Goal: Task Accomplishment & Management: Complete application form

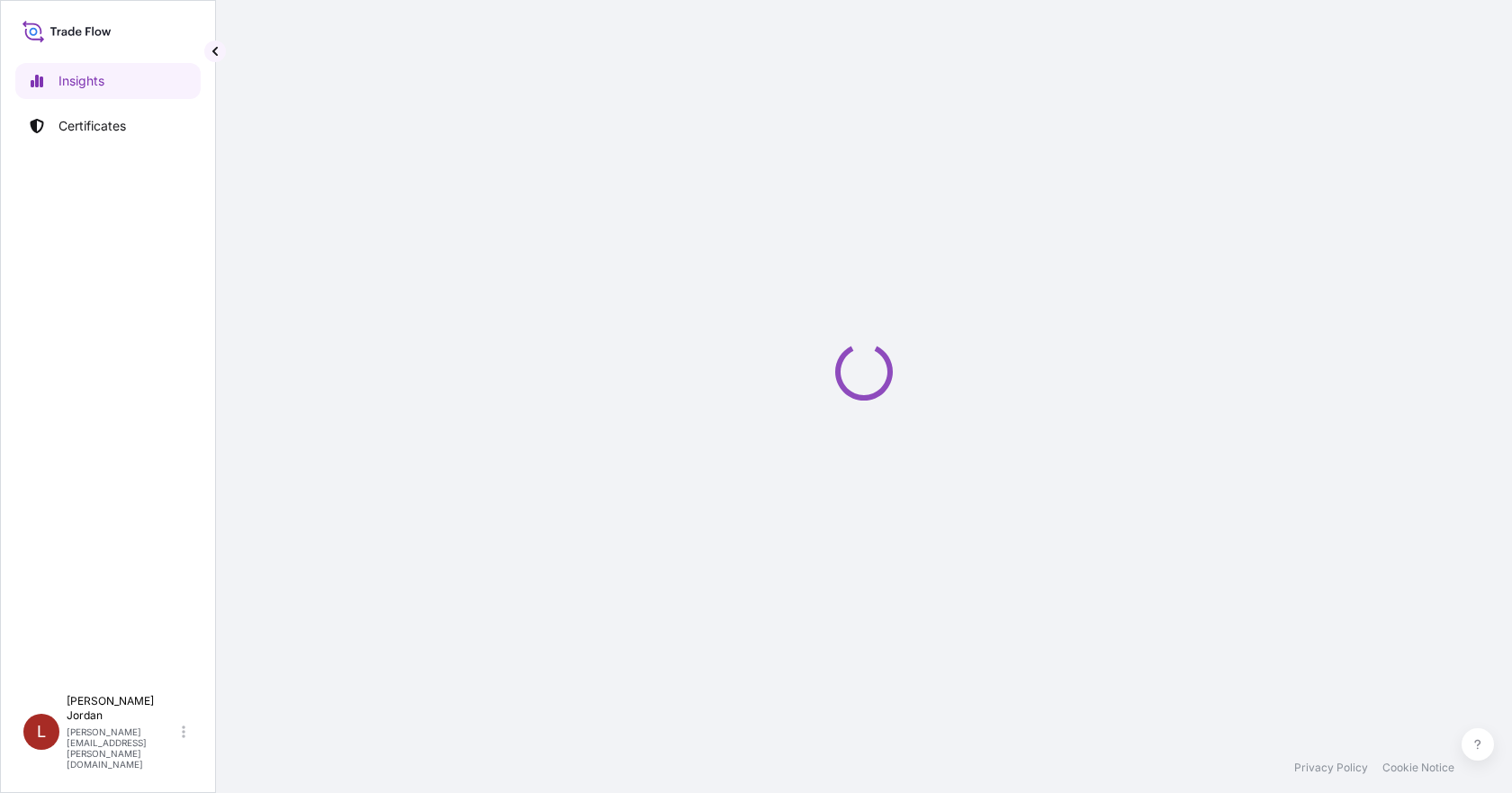
select select "2025"
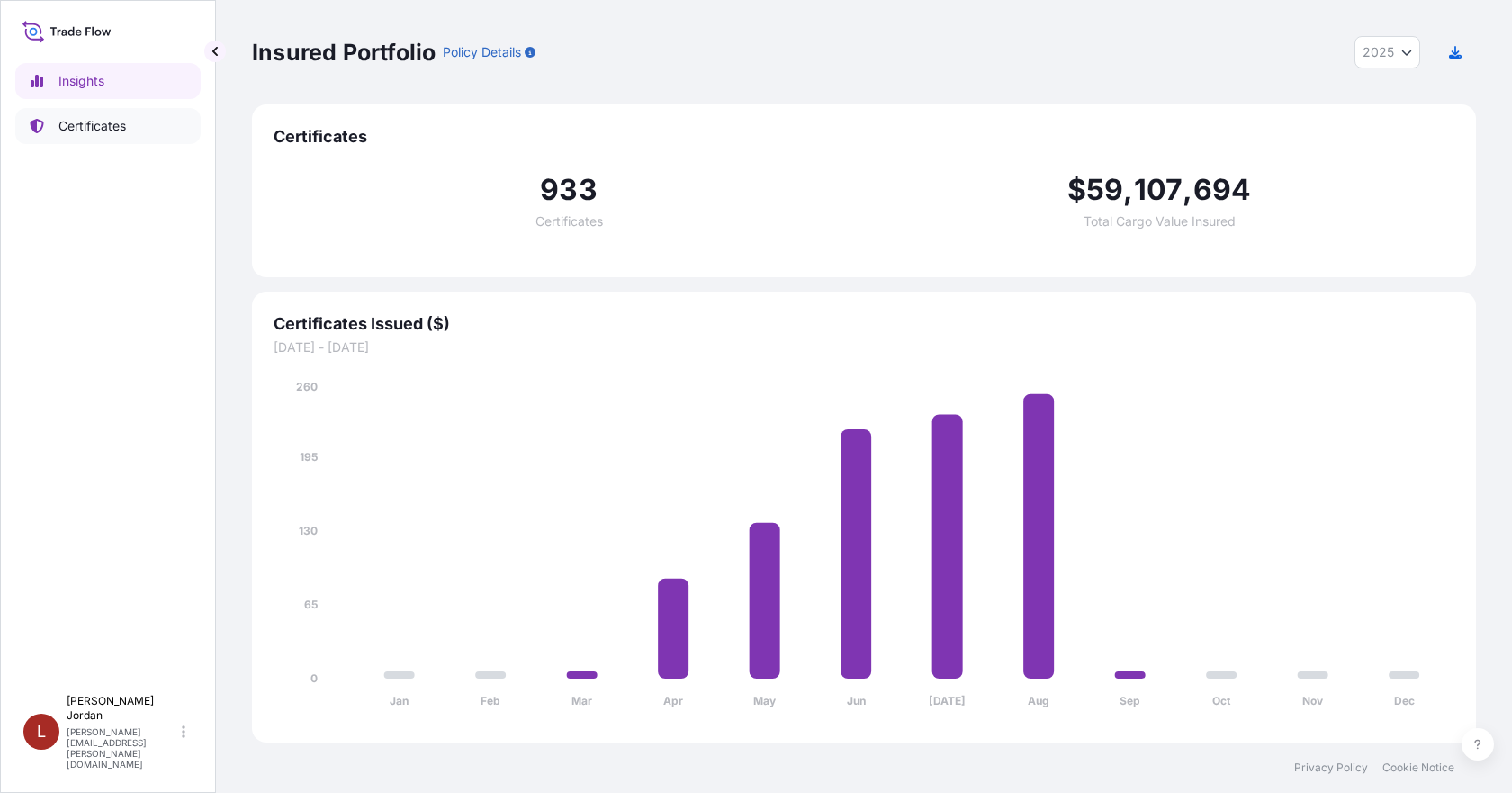
click at [119, 119] on p "Certificates" at bounding box center [92, 126] width 68 height 18
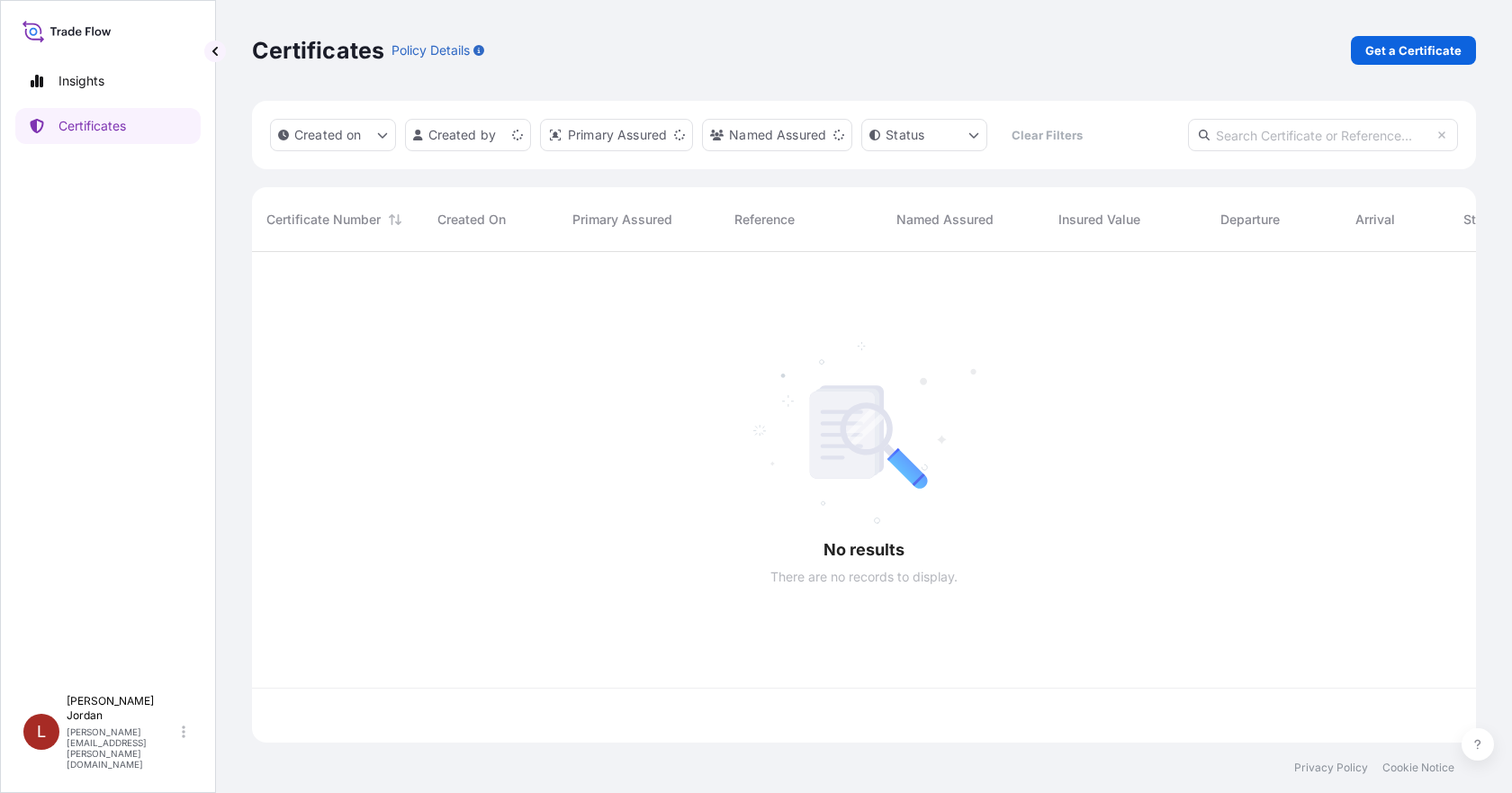
scroll to position [487, 1211]
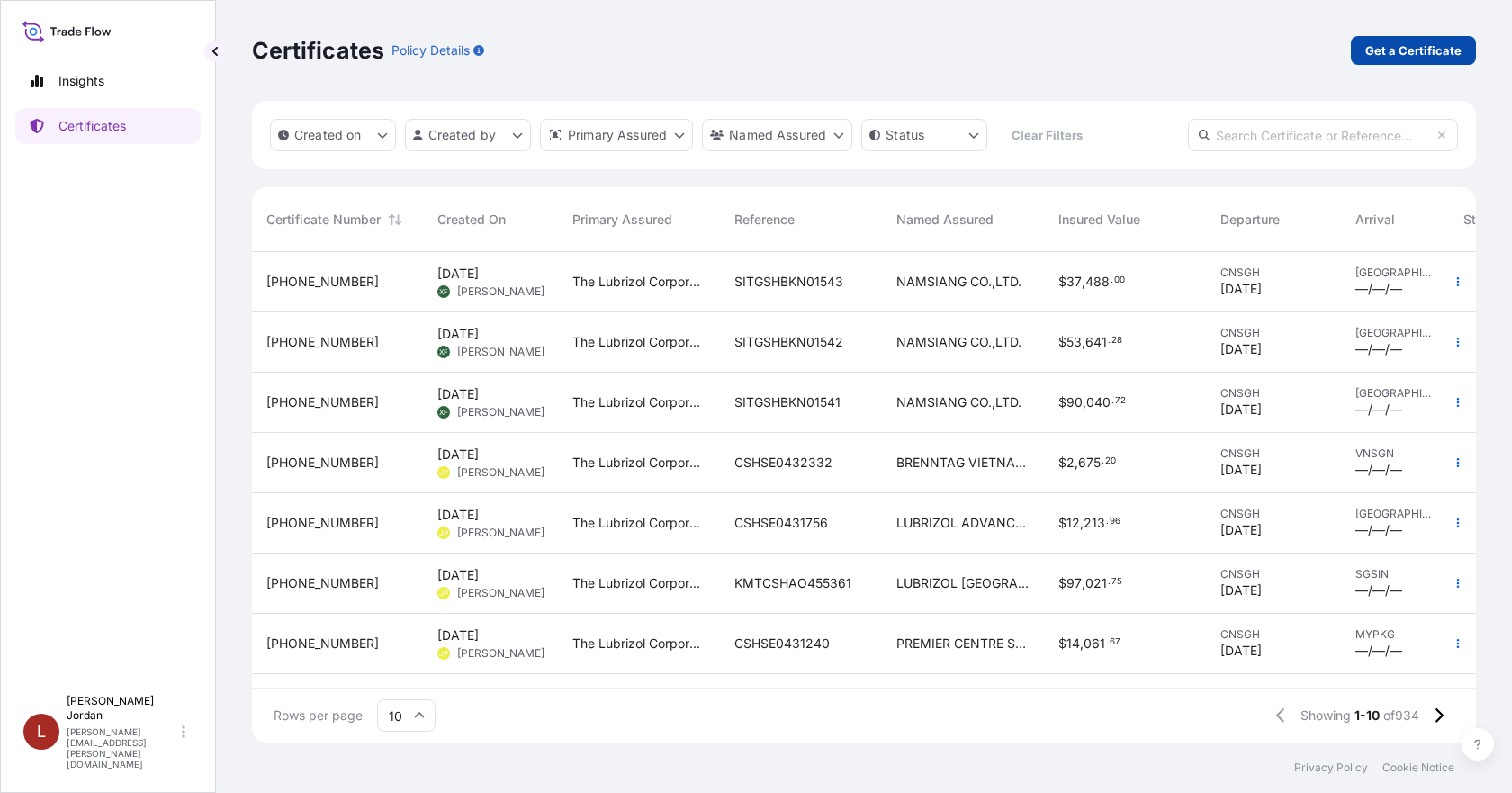
click at [1411, 48] on p "Get a Certificate" at bounding box center [1414, 51] width 97 height 18
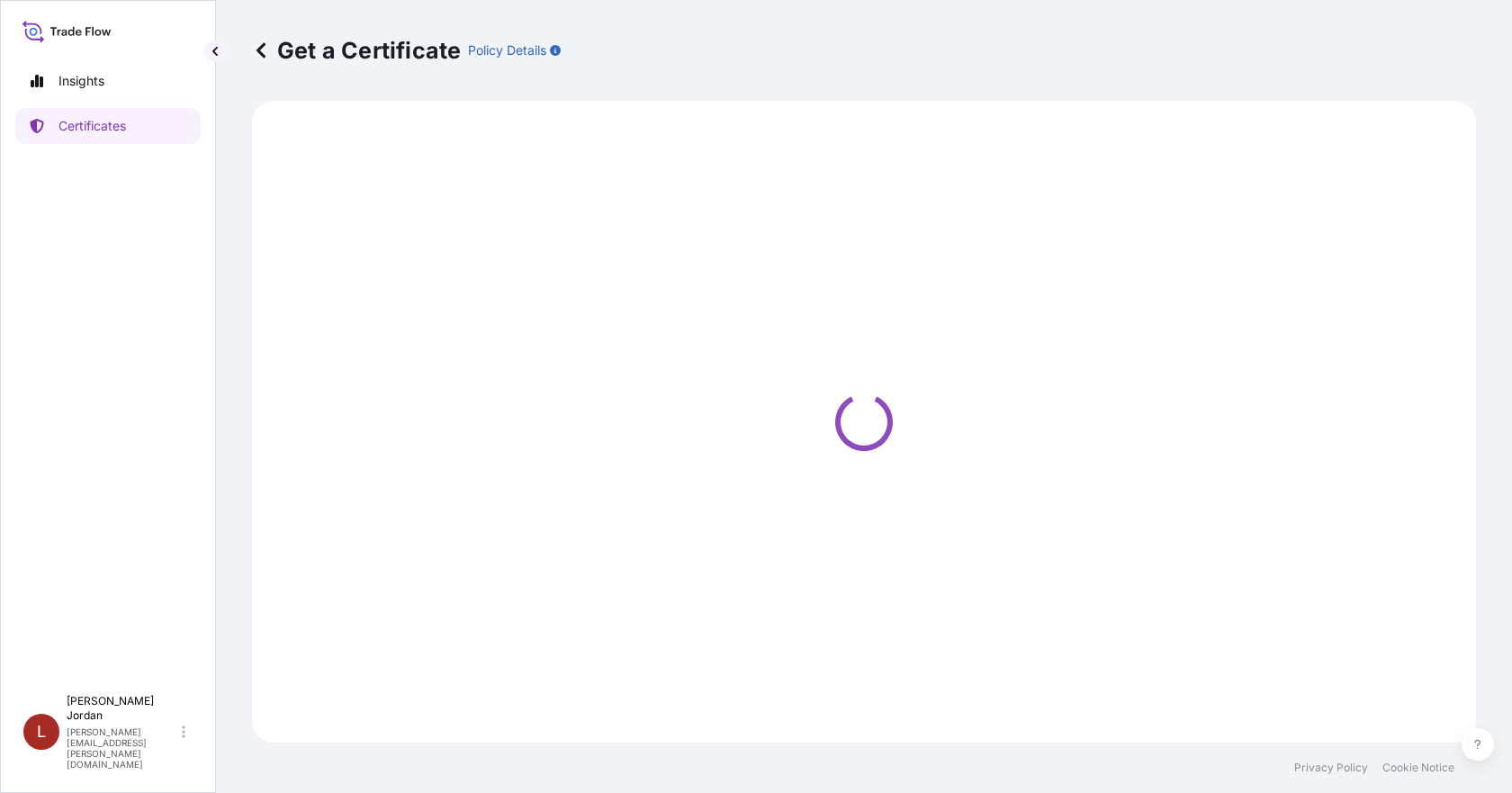
select select "Barge"
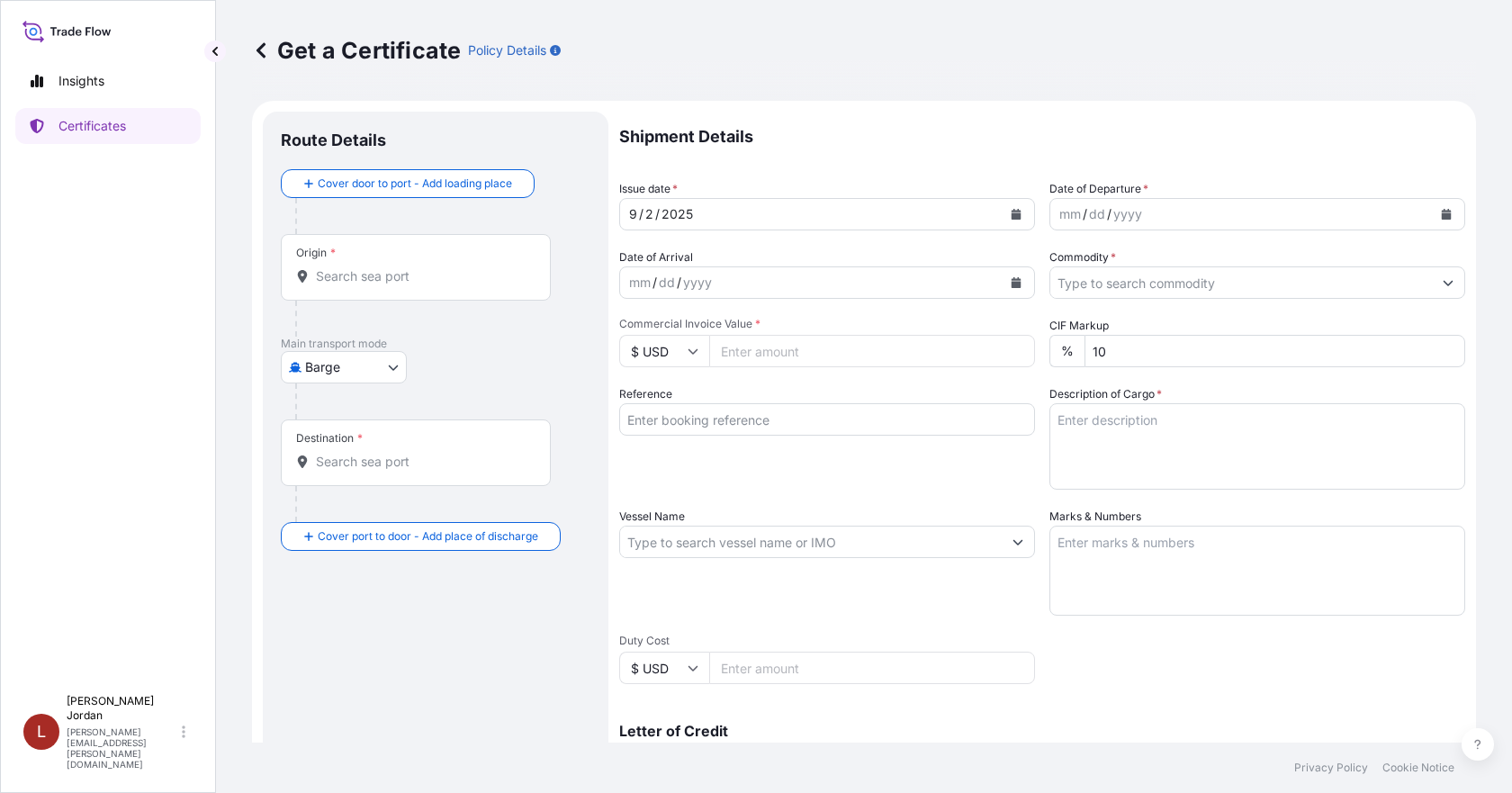
click at [379, 259] on div "Origin *" at bounding box center [415, 267] width 270 height 67
click at [379, 267] on input "Origin *" at bounding box center [421, 276] width 212 height 18
paste input "NEW YORK"
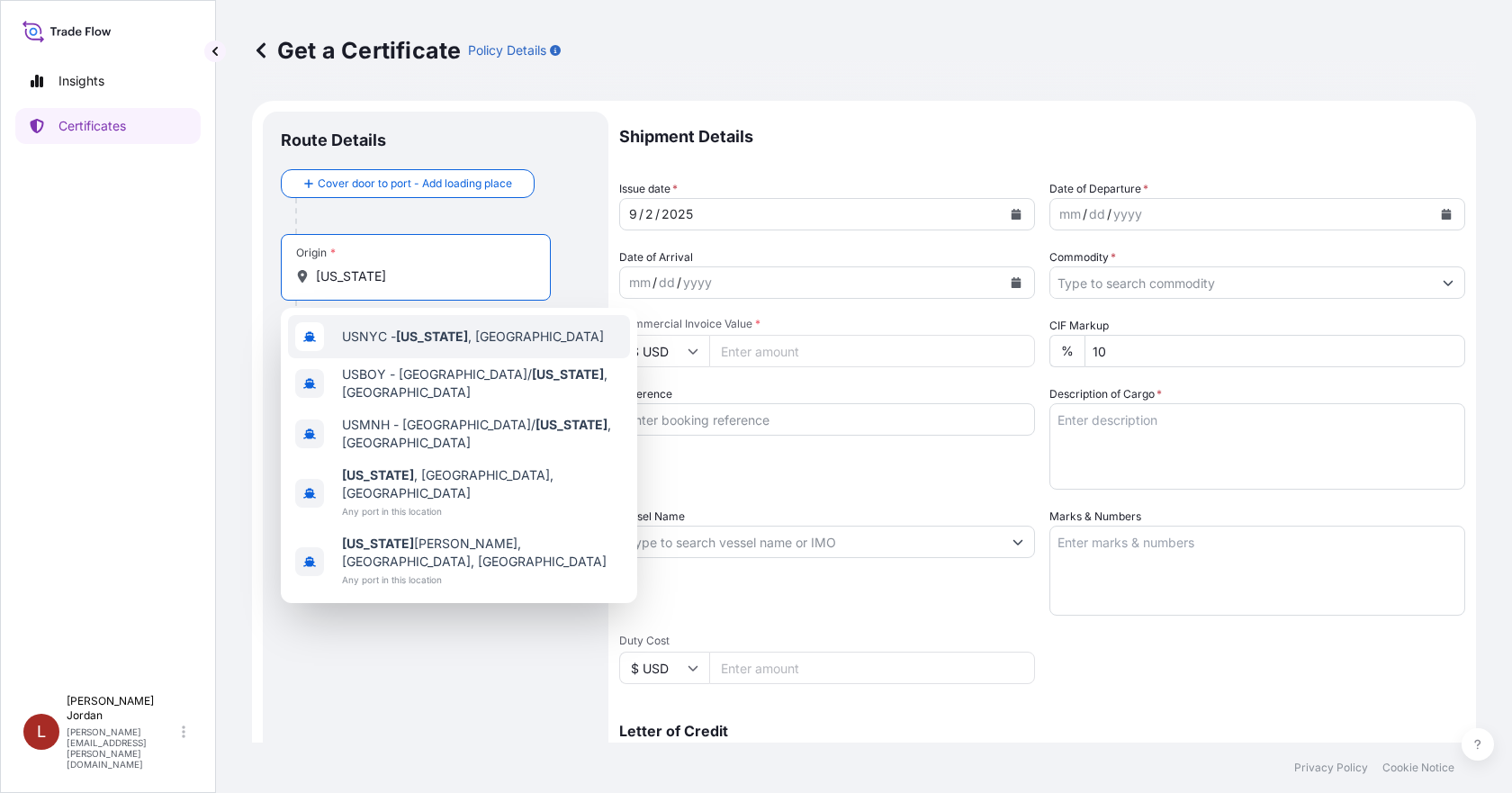
click at [471, 339] on span "USNYC - New York , United States" at bounding box center [473, 337] width 262 height 18
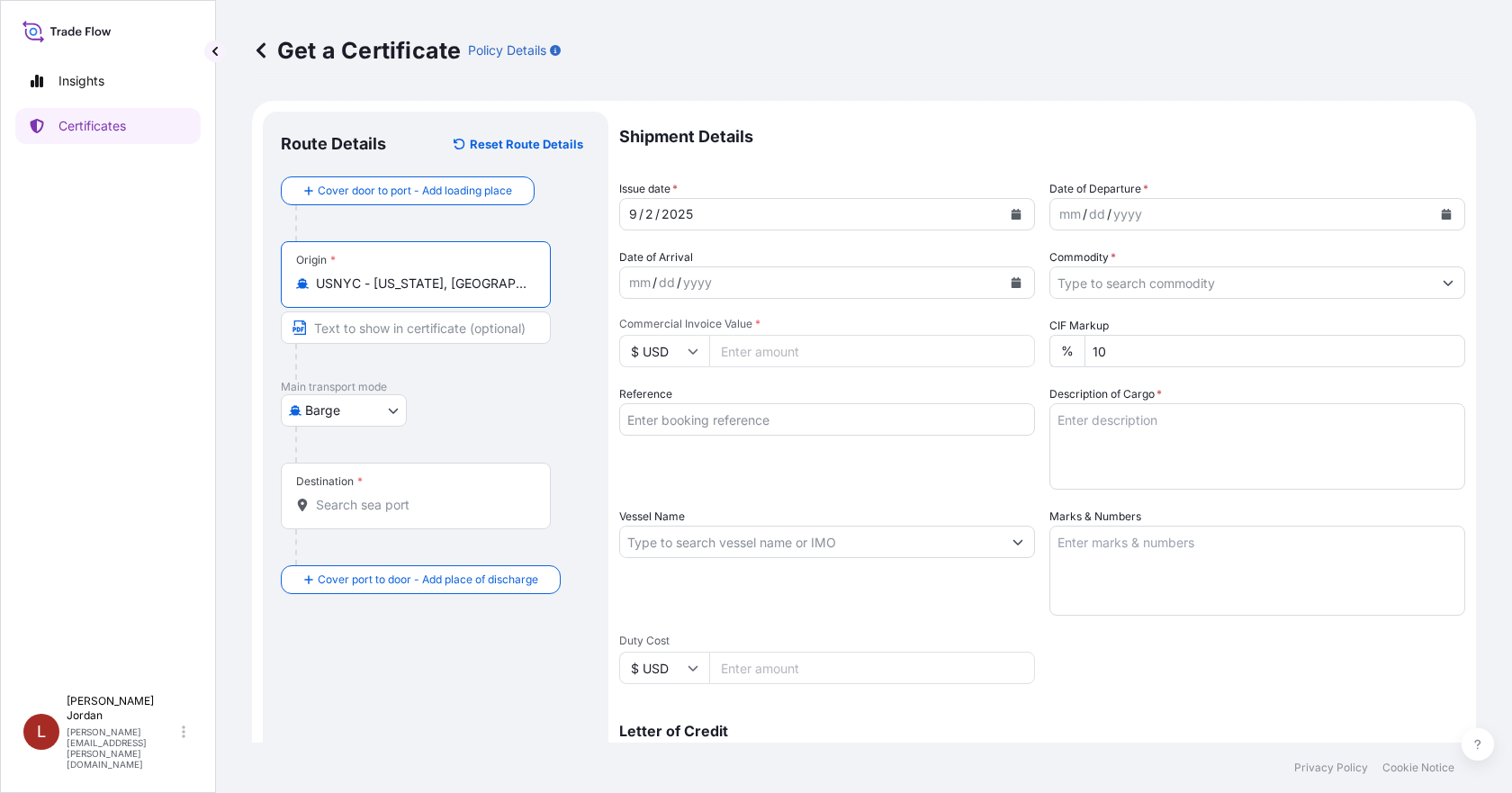
type input "USNYC - New York, United States"
click at [364, 511] on input "Destination *" at bounding box center [421, 505] width 212 height 18
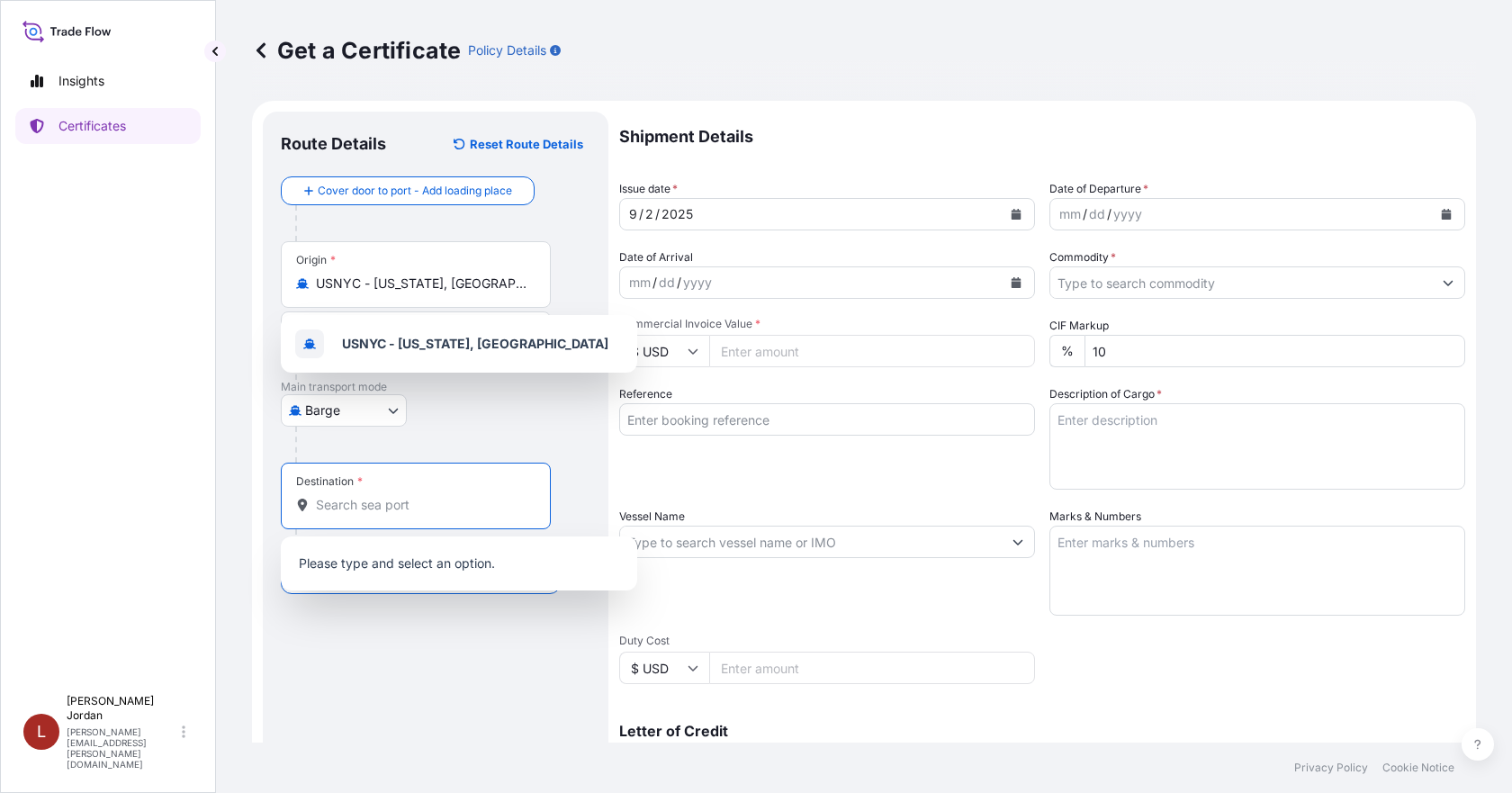
paste input "MADRAS"
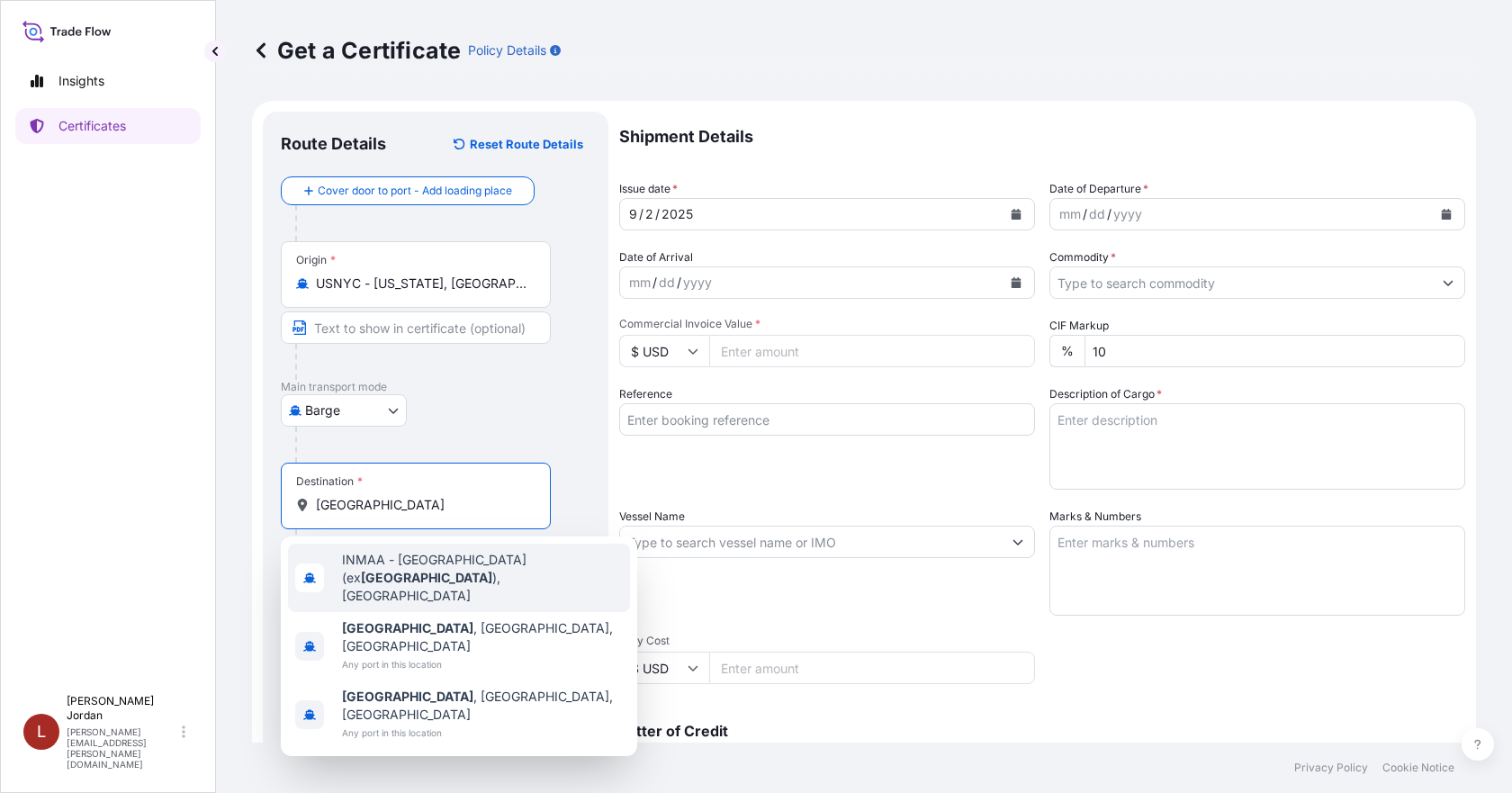
click at [517, 573] on span "INMAA - Chennai (ex Madras ), India" at bounding box center [482, 578] width 281 height 54
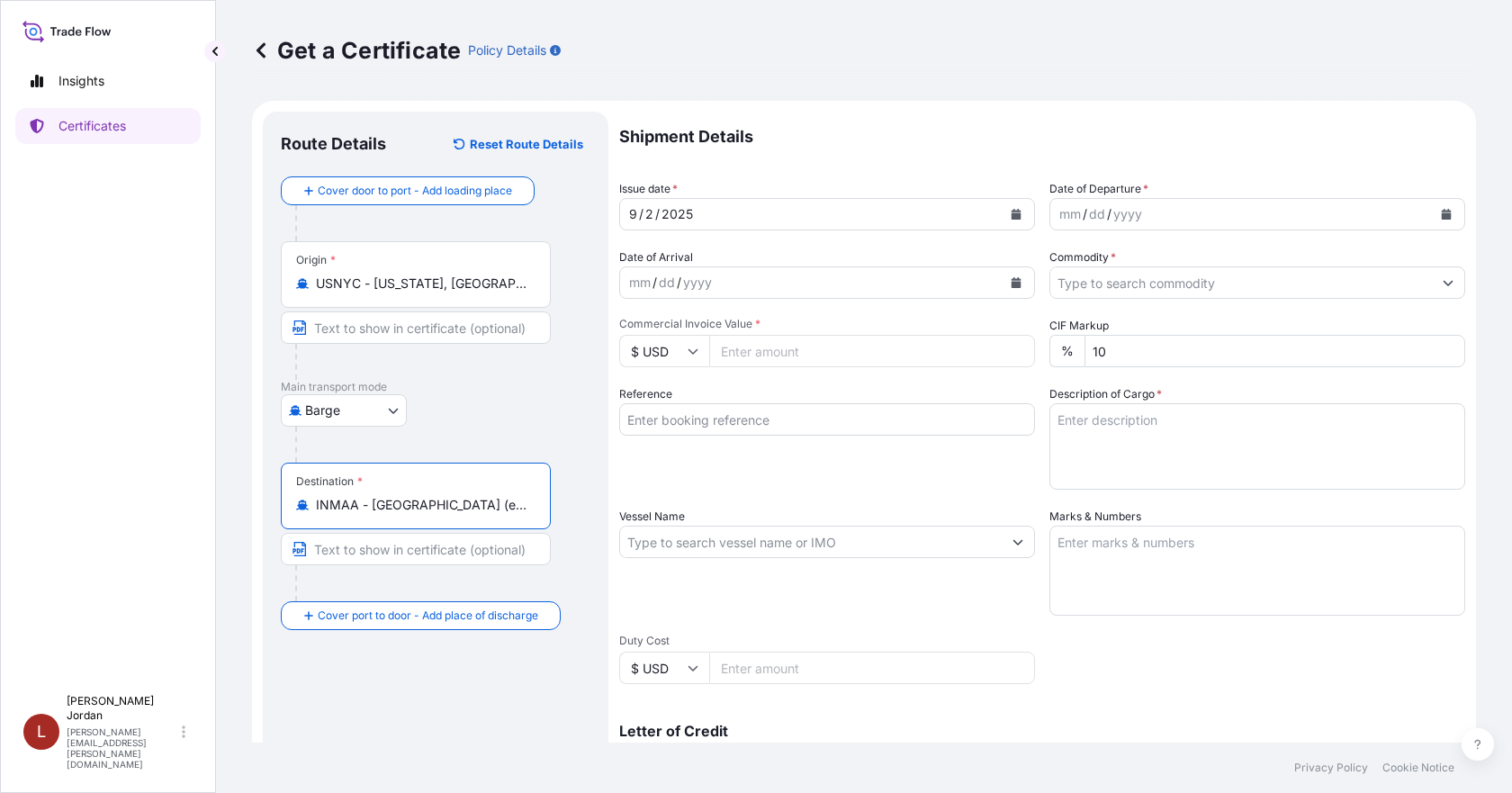
type input "INMAA - Chennai (ex Madras), India"
click at [1450, 210] on div "mm / dd / yyyy" at bounding box center [1257, 215] width 416 height 32
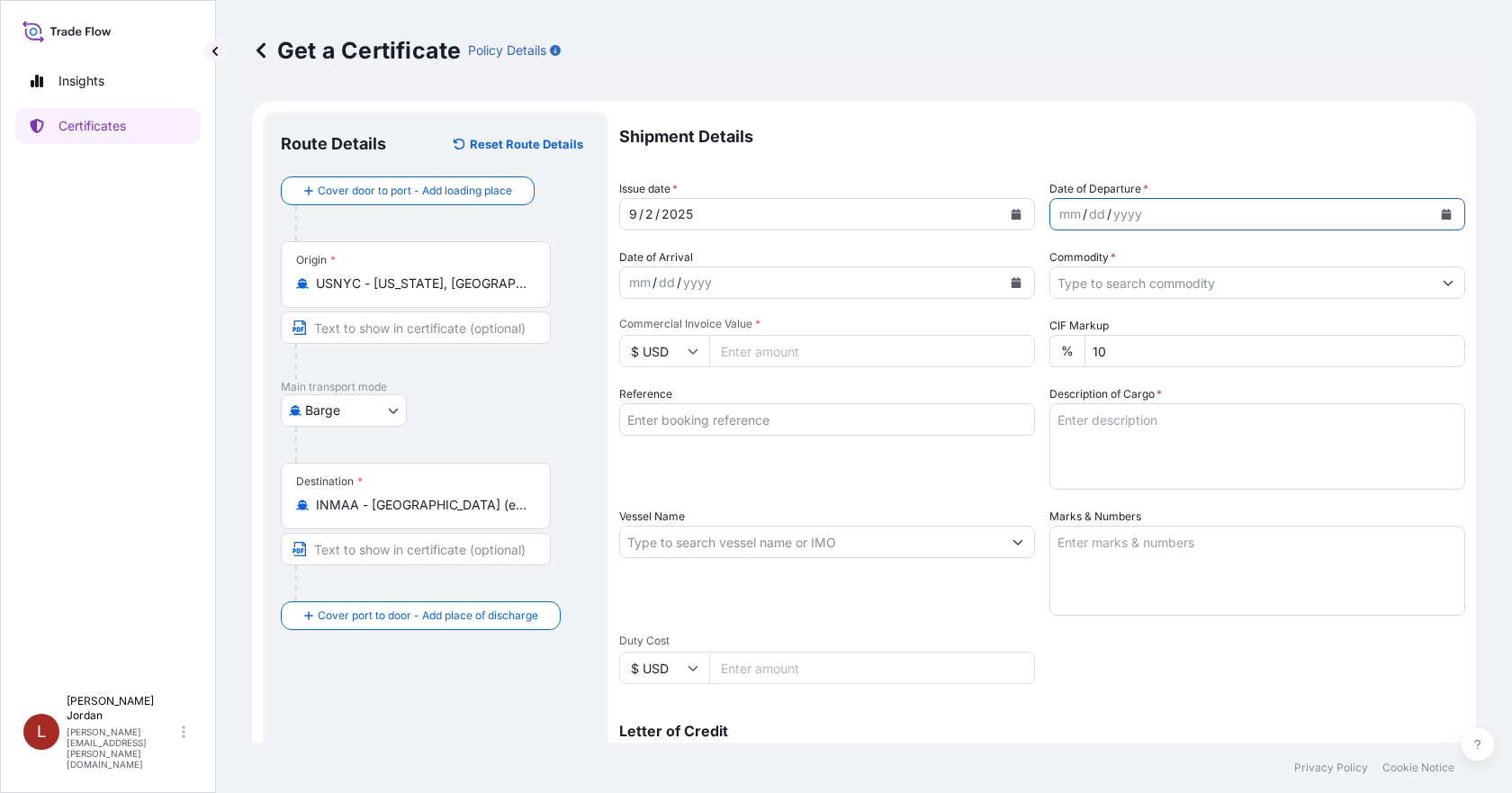
click at [1442, 211] on icon "Calendar" at bounding box center [1446, 214] width 10 height 11
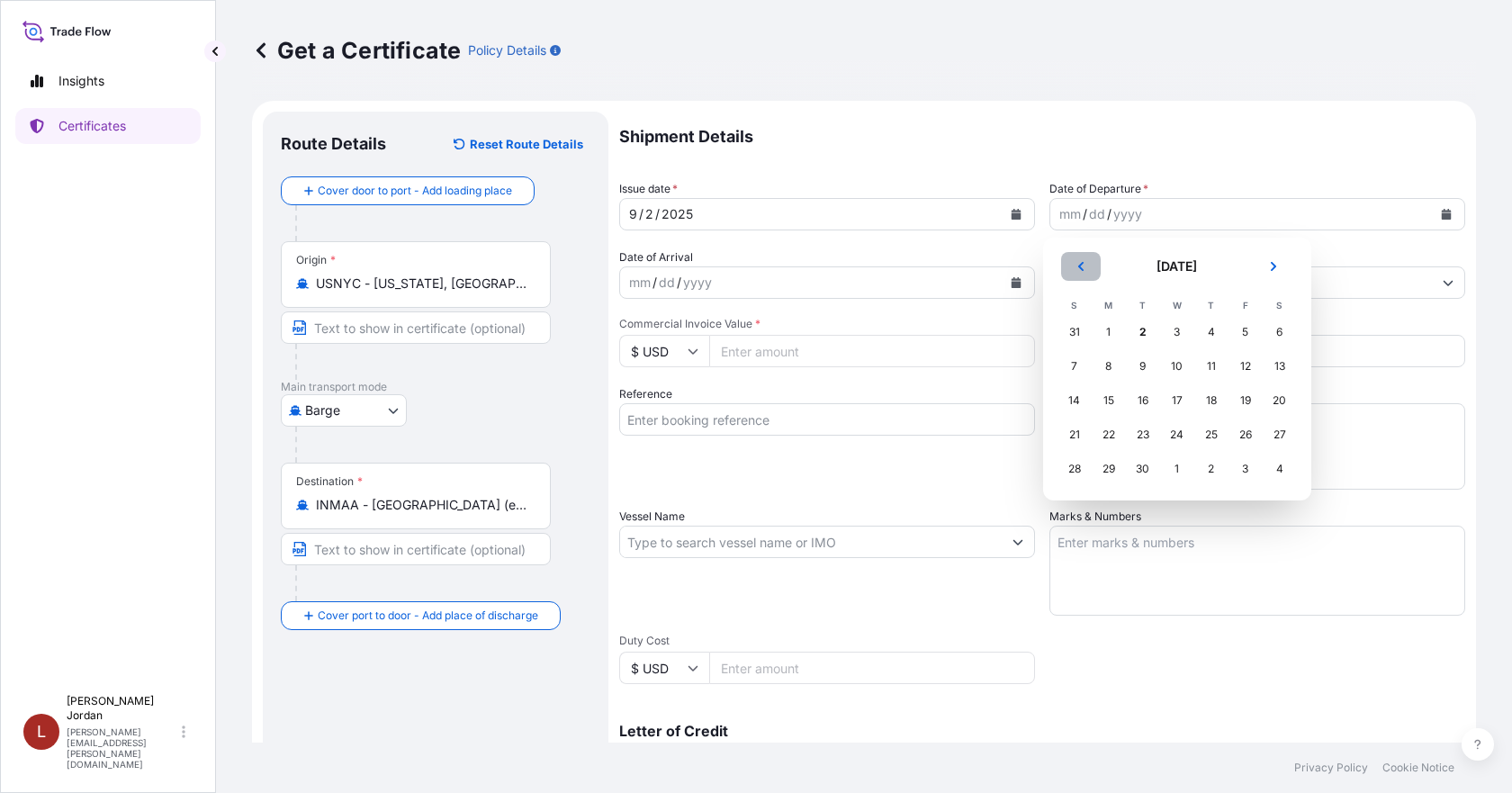
click at [1080, 268] on icon "Previous" at bounding box center [1080, 266] width 5 height 9
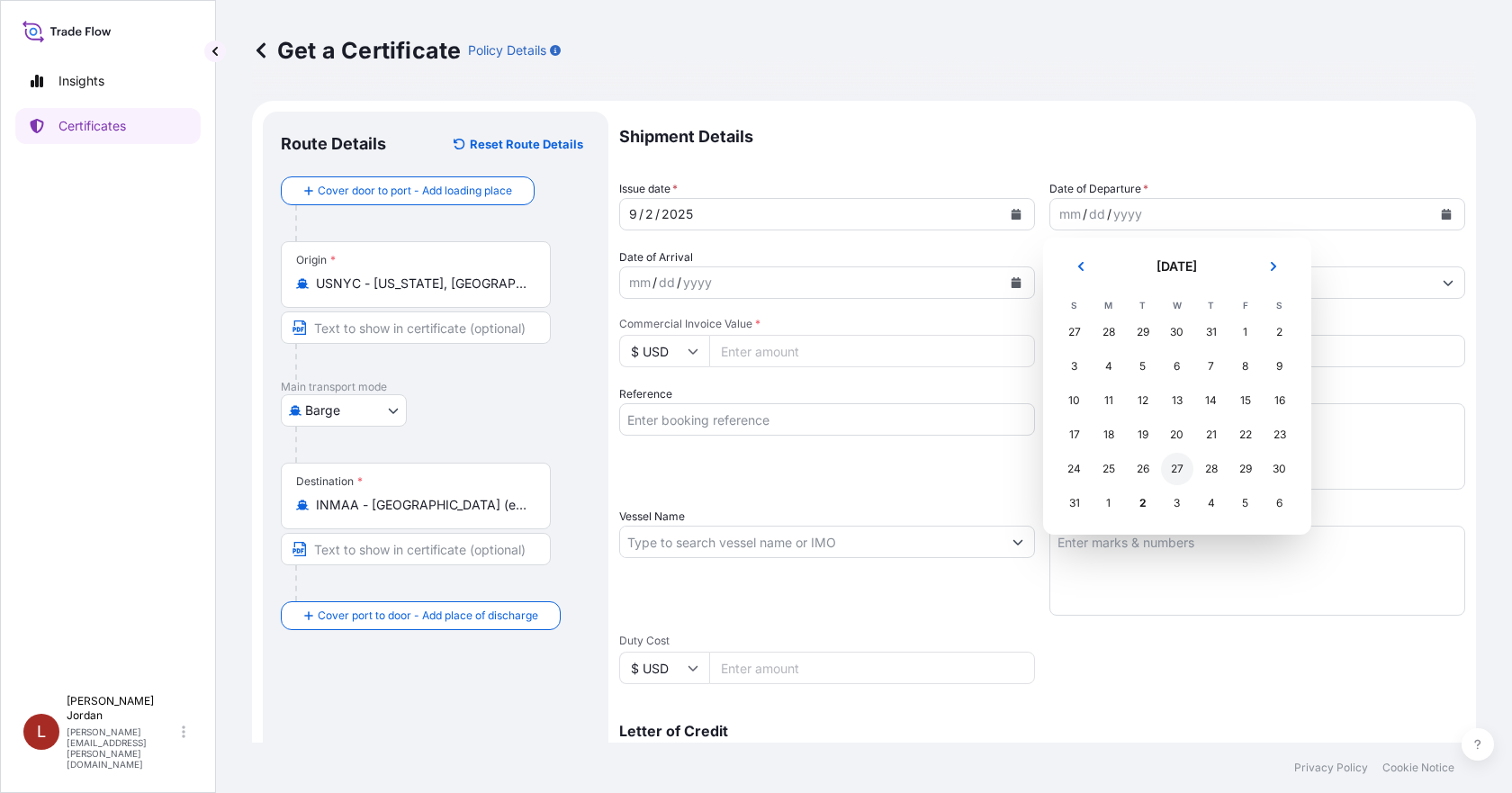
click at [1175, 461] on div "27" at bounding box center [1177, 469] width 32 height 32
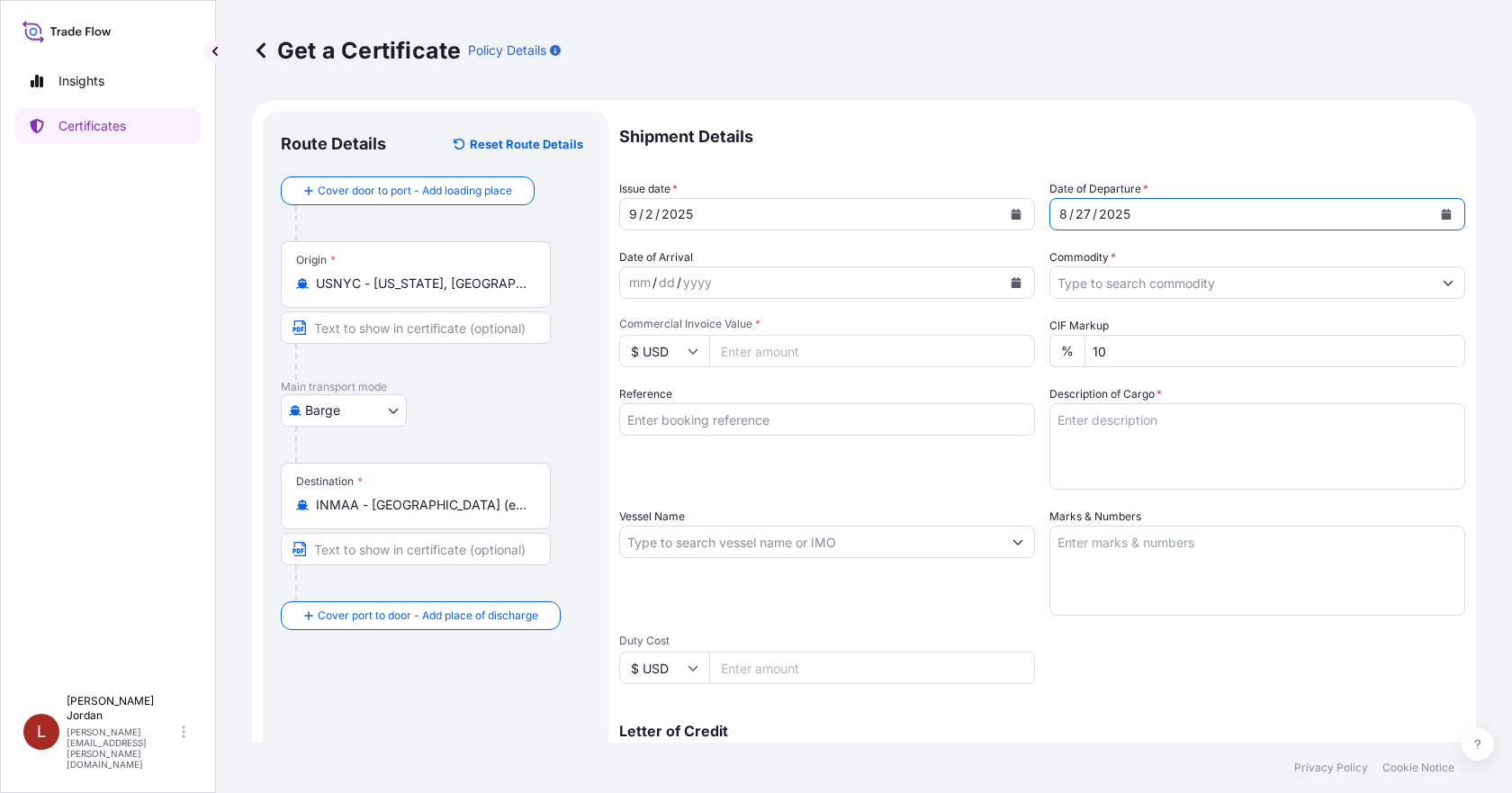
click at [1319, 289] on input "Commodity *" at bounding box center [1240, 282] width 382 height 32
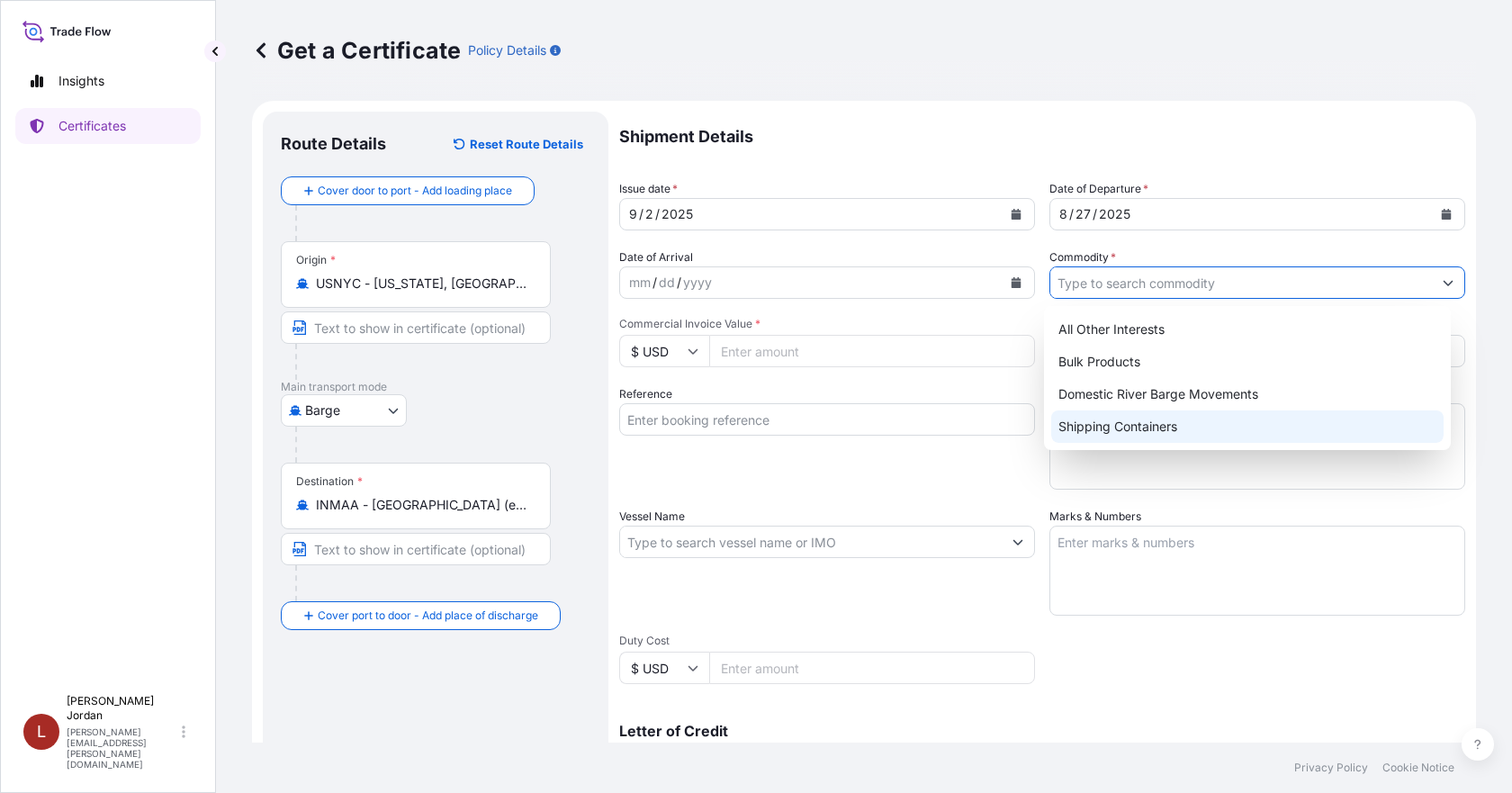
click at [1157, 424] on div "Shipping Containers" at bounding box center [1248, 427] width 393 height 32
type input "Shipping Containers"
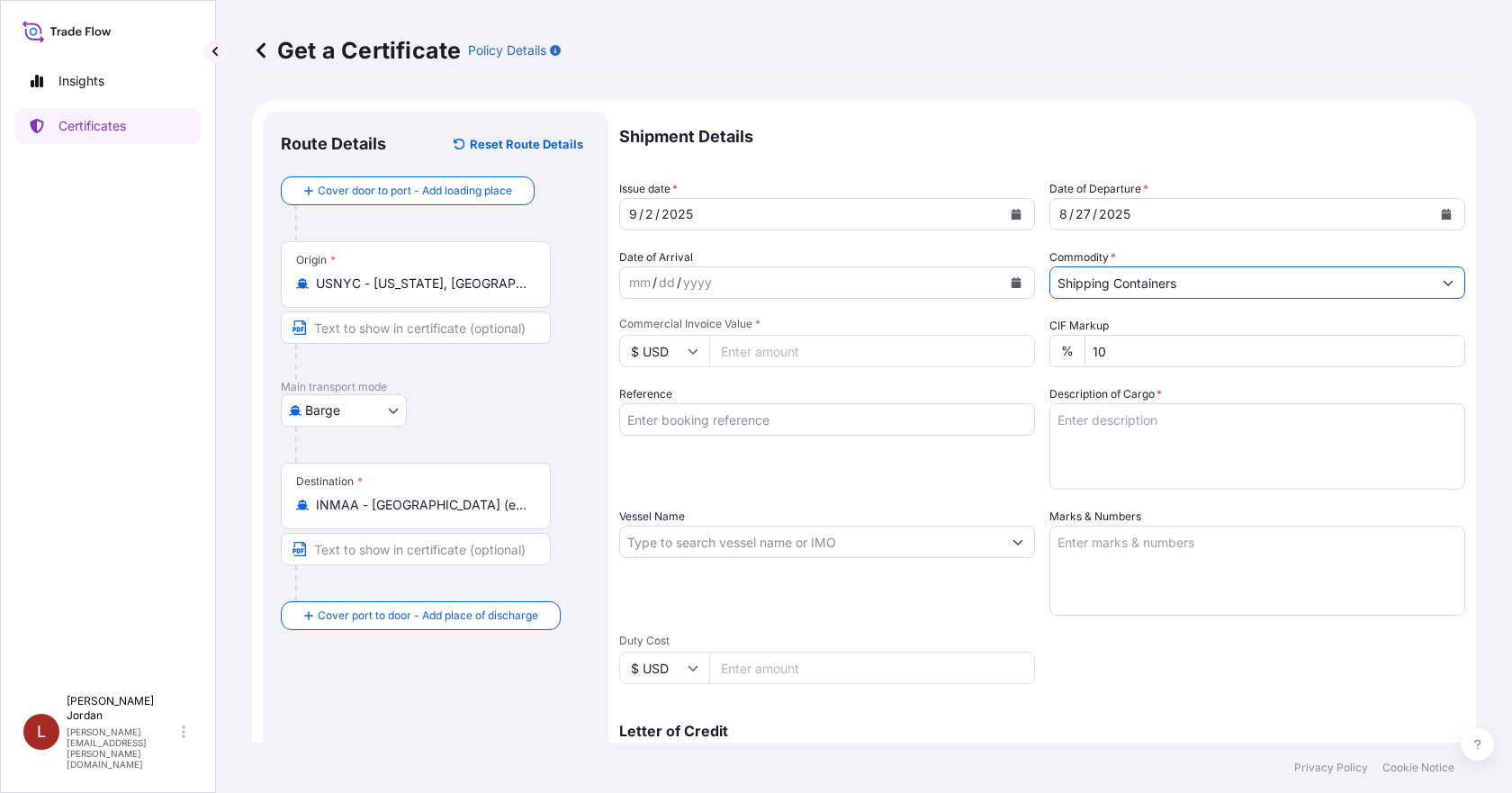
click at [1136, 420] on textarea "Description of Cargo *" at bounding box center [1257, 447] width 416 height 87
paste textarea "6 DRUMS 50410082 CARBOSPERSE K-XP228 Not Regulated. Flash Point: 243.00 °C NMFC…"
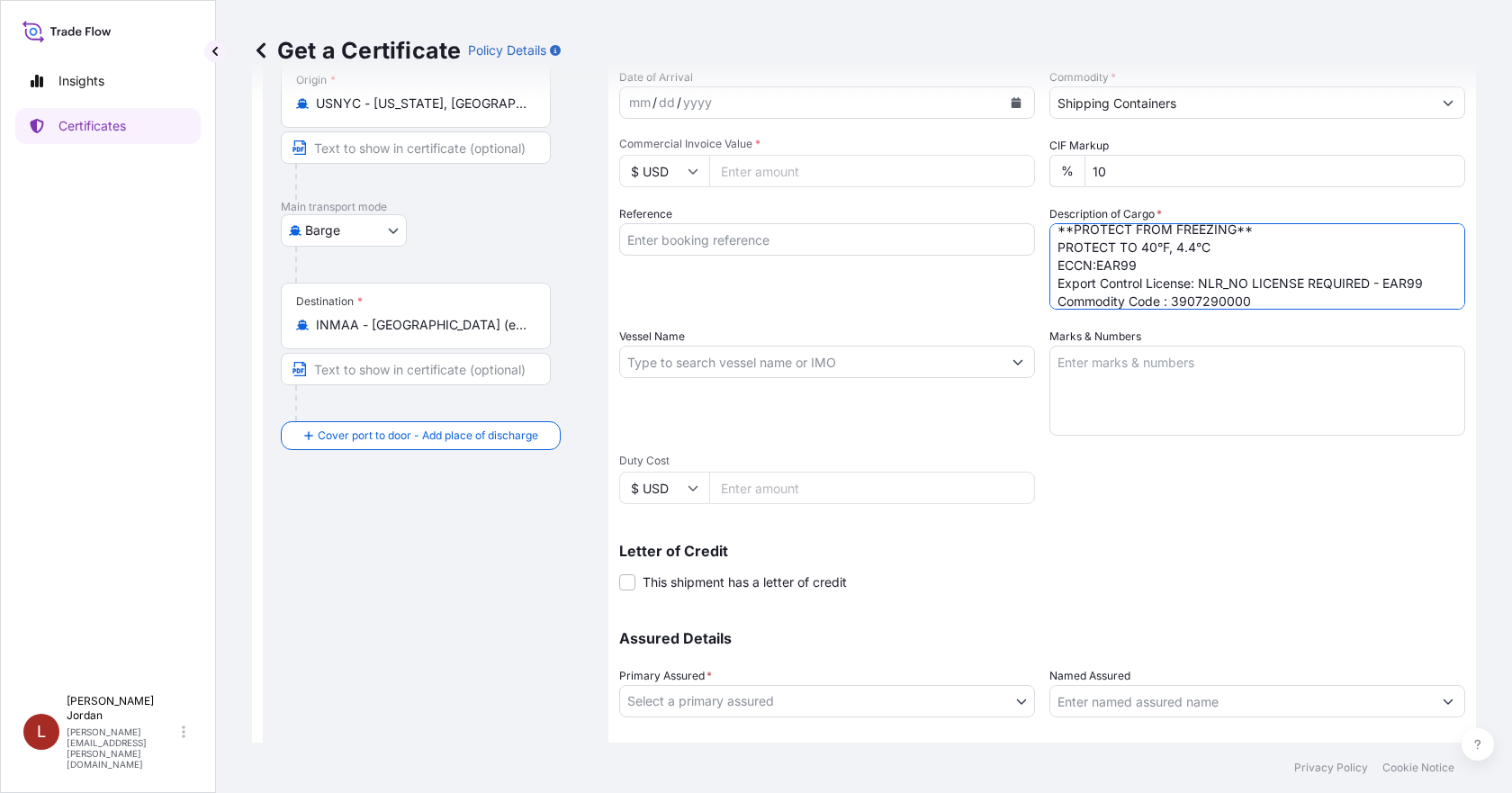
scroll to position [90, 0]
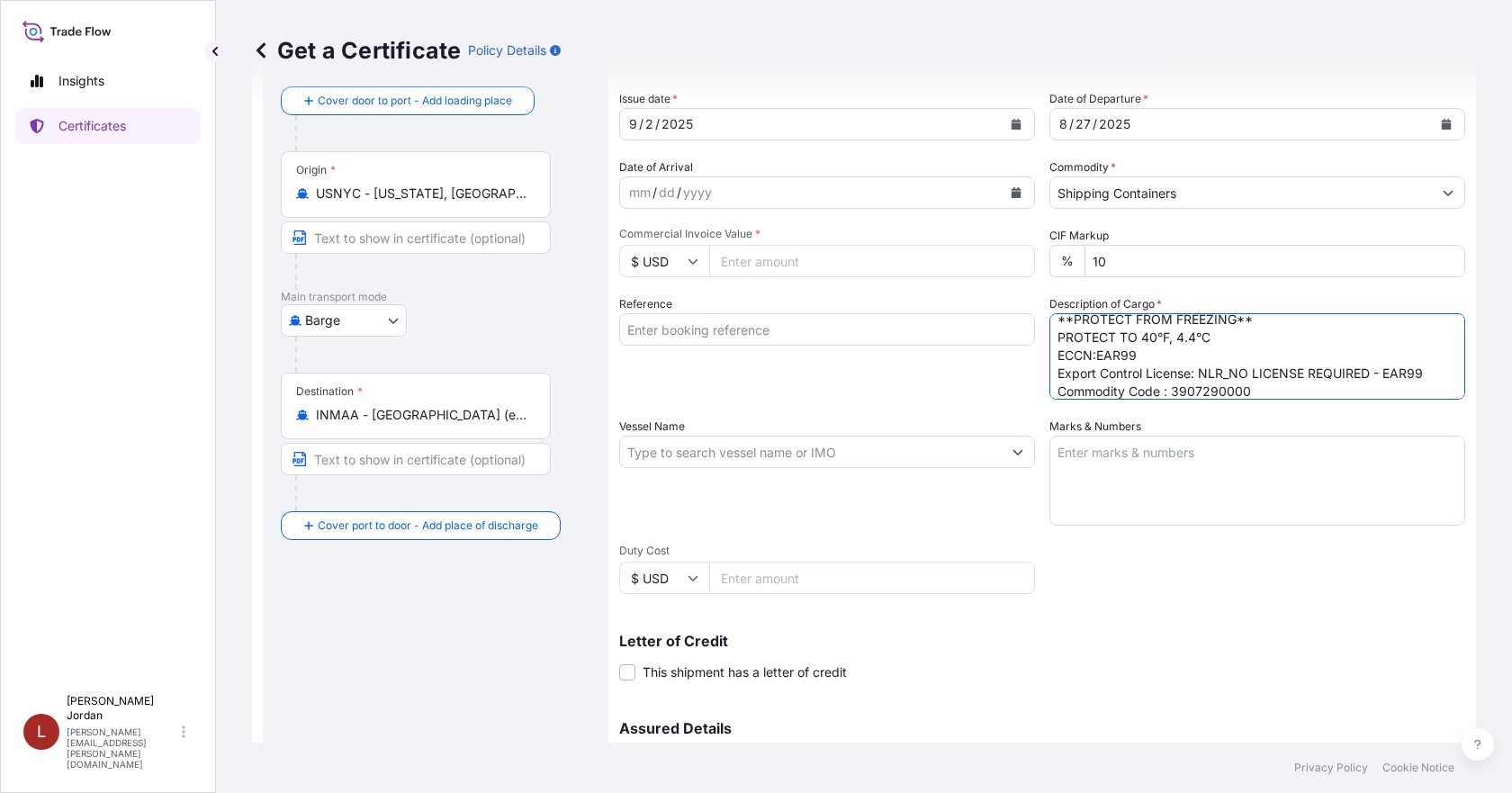
type textarea "6 DRUMS 50410082 CARBOSPERSE K-XP228 Not Regulated. Flash Point: 243.00 °C NMFC…"
click at [771, 261] on input "Commercial Invoice Value *" at bounding box center [871, 261] width 326 height 32
paste input "21567.55"
type input "21567.55"
click at [818, 281] on div "Shipment Details Issue date * 9 / 2 / 2025 Date of Departure * 8 / 27 / 2025 Da…" at bounding box center [1042, 450] width 846 height 858
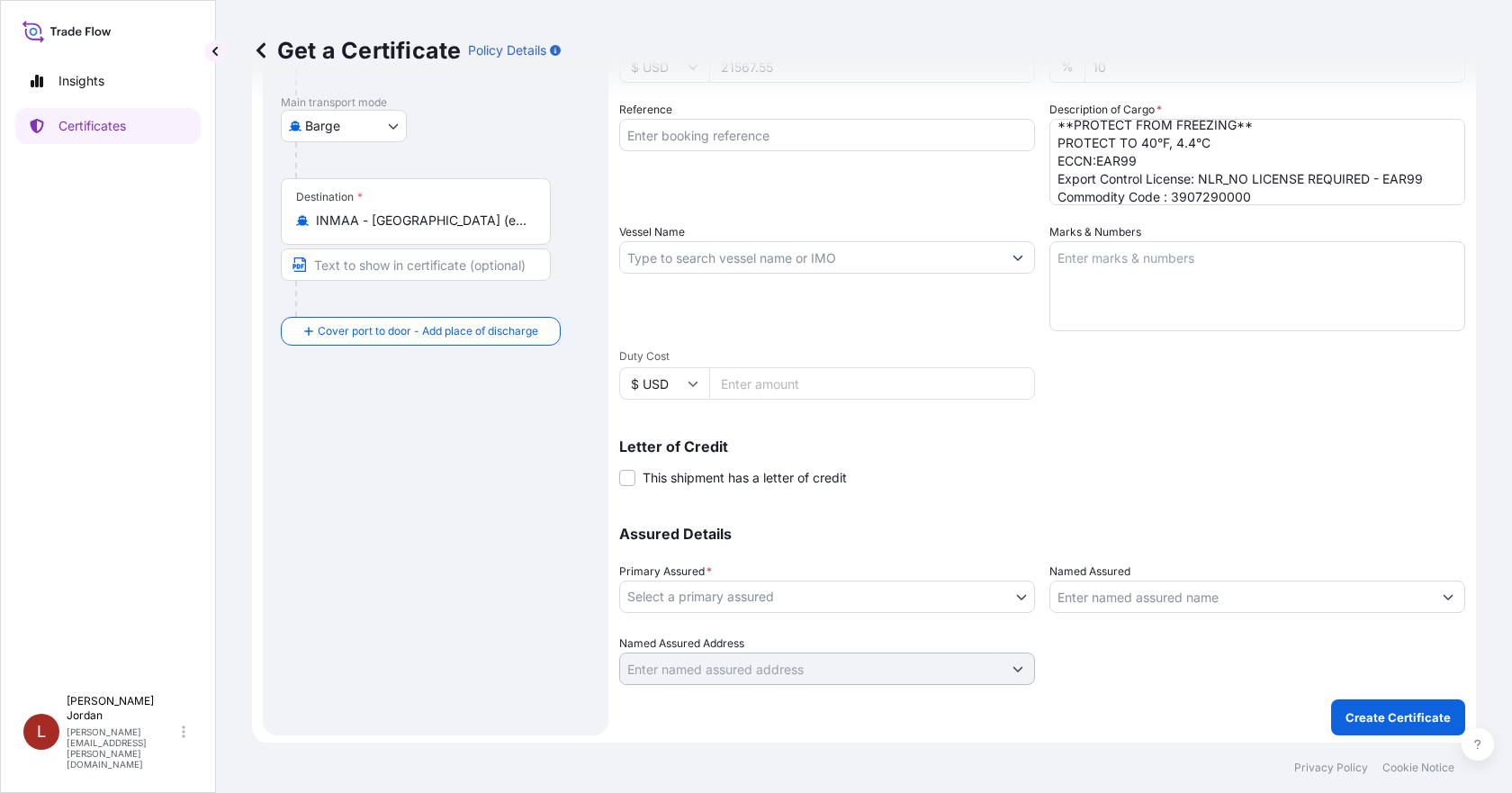
scroll to position [288, 0]
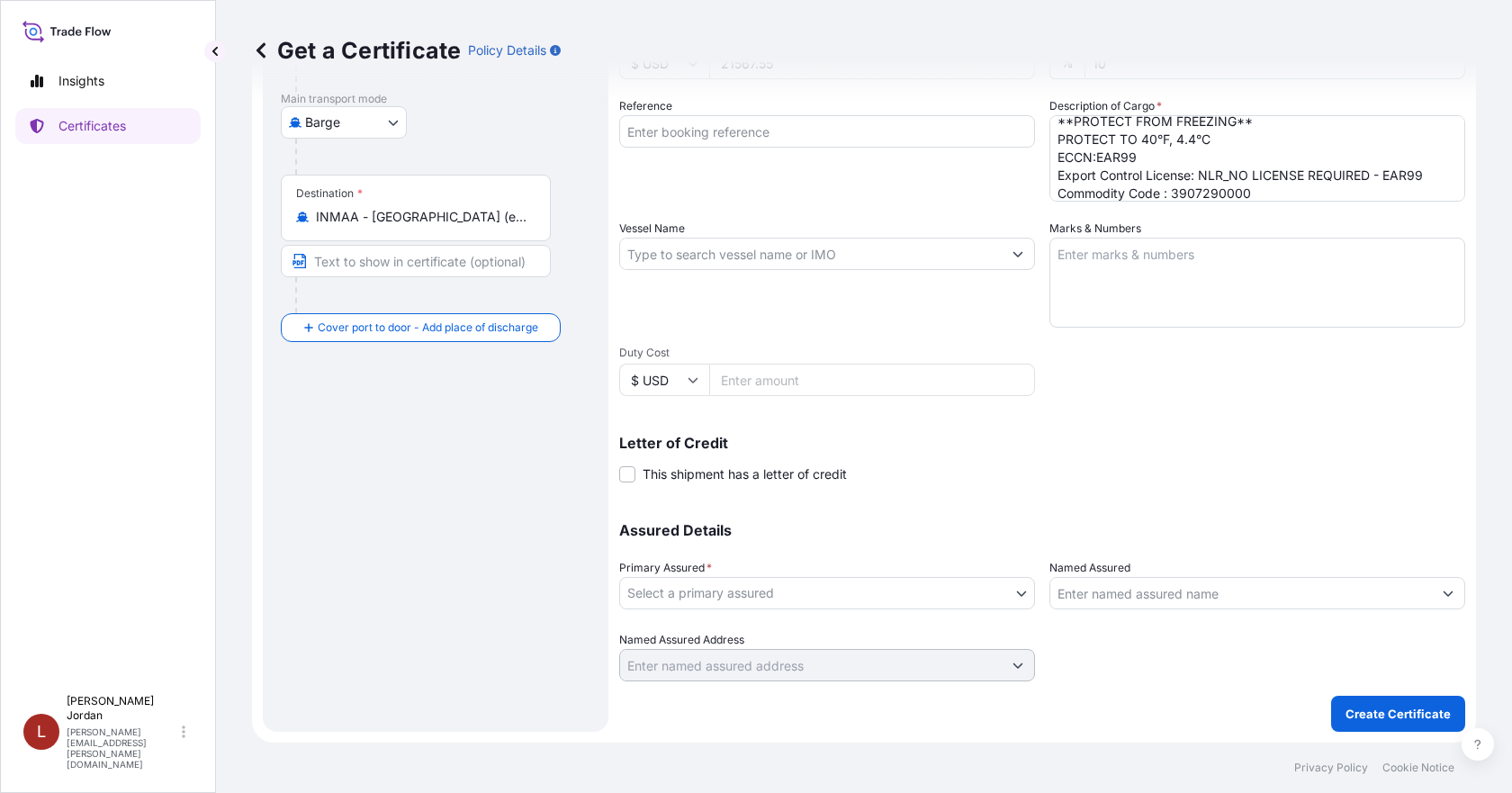
click at [957, 595] on body "Insights Certificates L Lanice Jordan lanice.jordan@shipuwl.com Get a Certifica…" at bounding box center [756, 396] width 1512 height 793
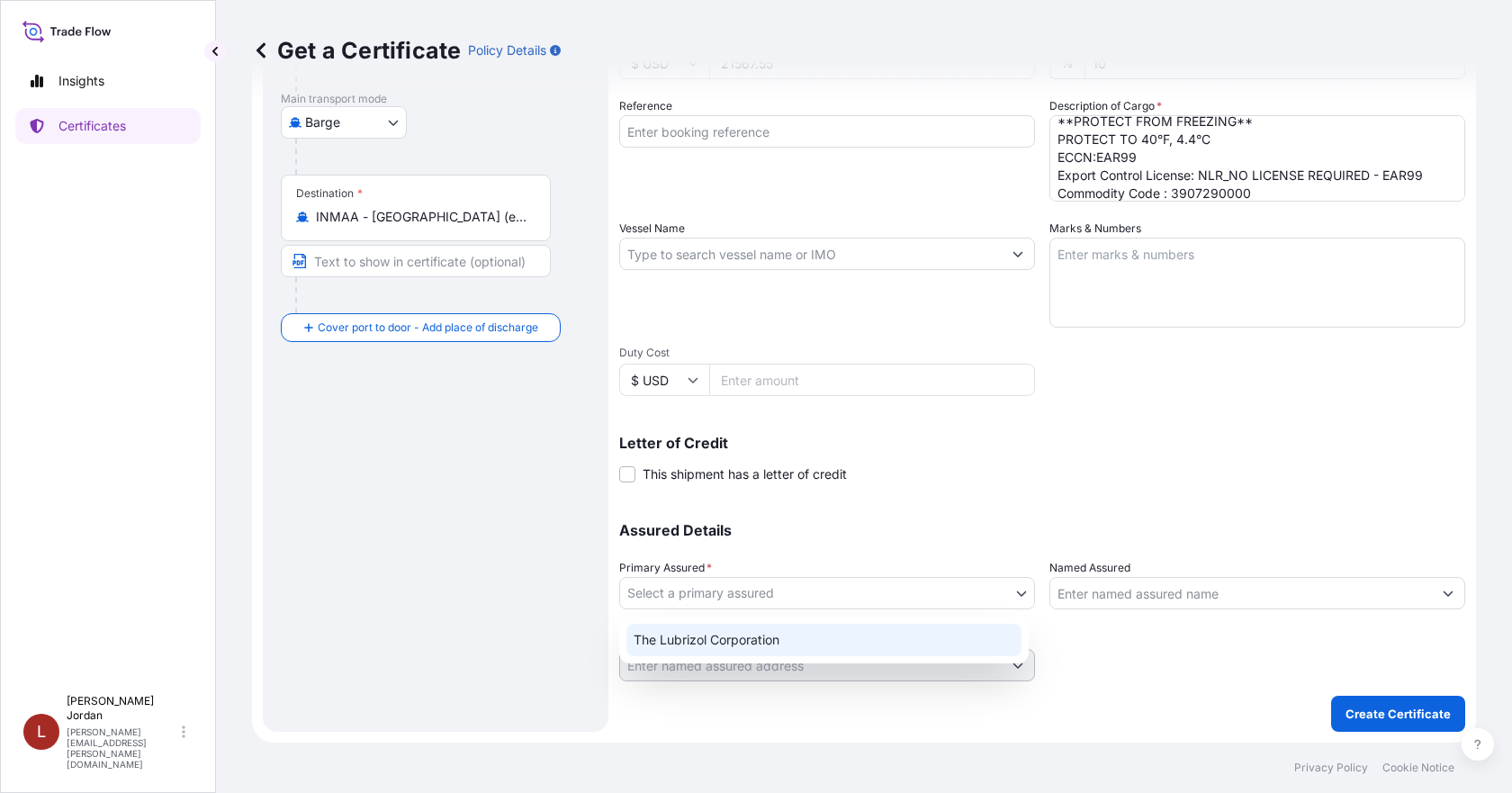
click at [904, 643] on div "The Lubrizol Corporation" at bounding box center [824, 640] width 395 height 32
select select "31566"
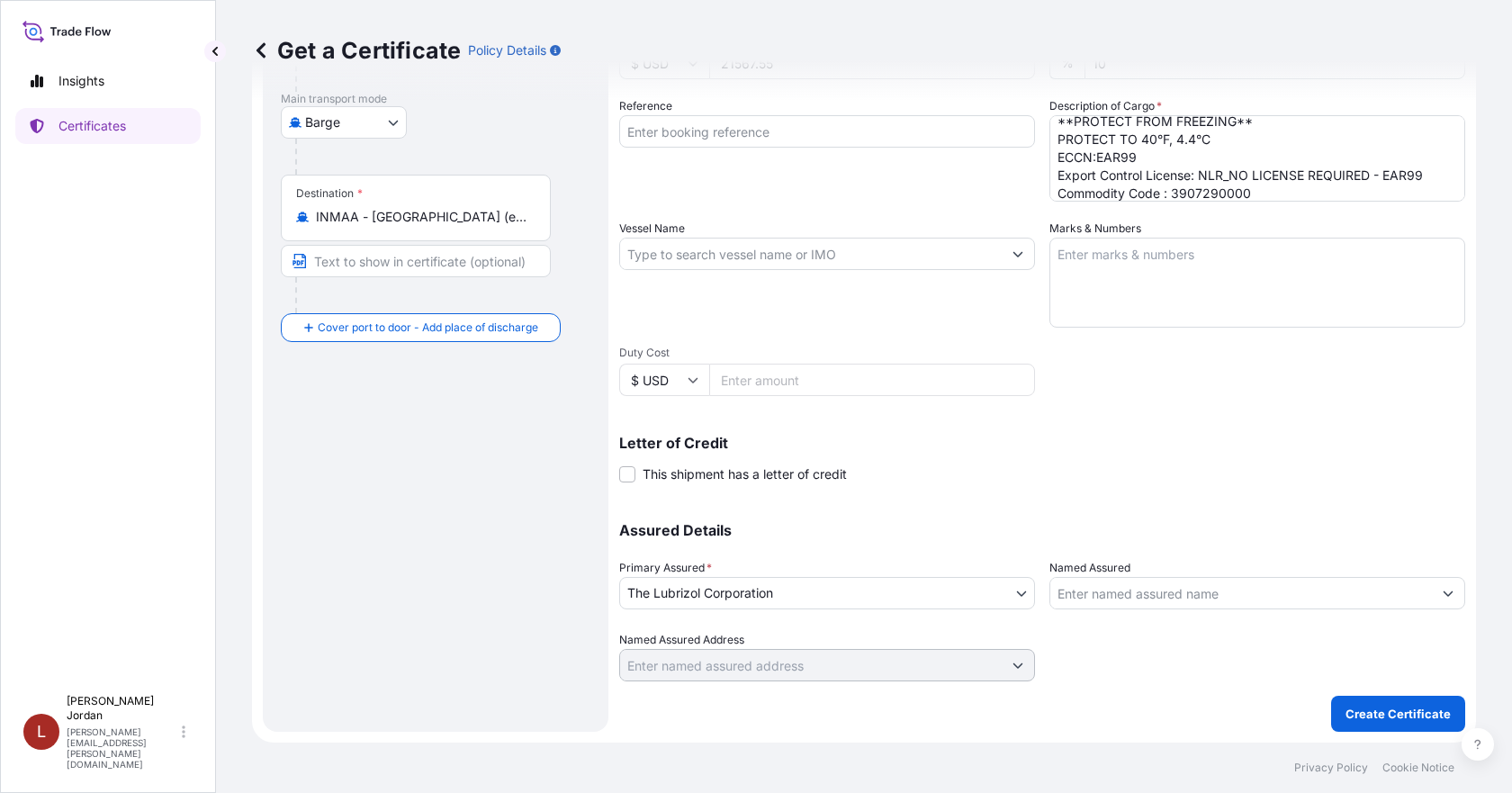
click at [1089, 586] on input "Named Assured" at bounding box center [1240, 594] width 382 height 32
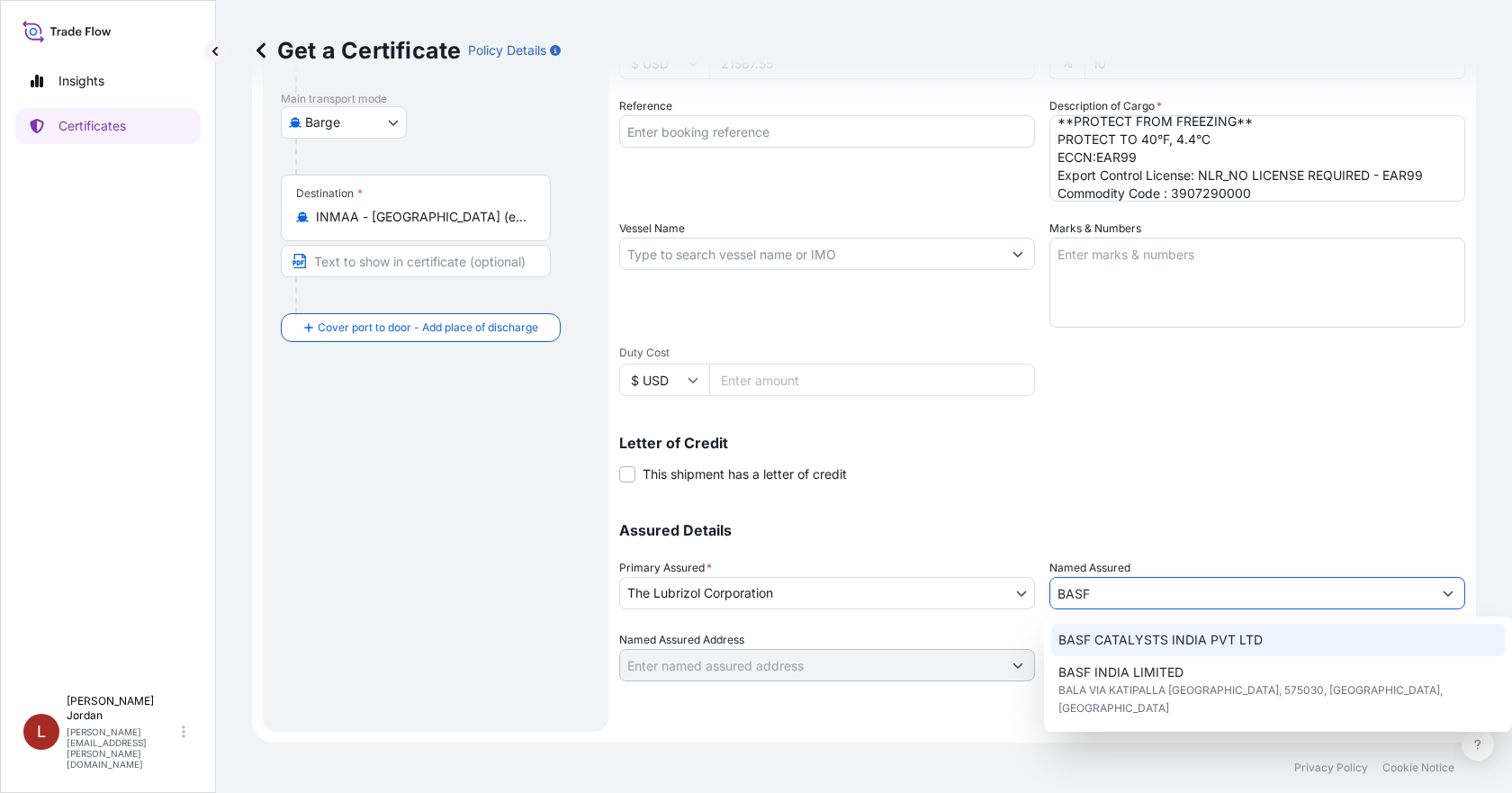
click at [1166, 638] on span "BASF CATALYSTS INDIA PVT LTD" at bounding box center [1160, 640] width 204 height 18
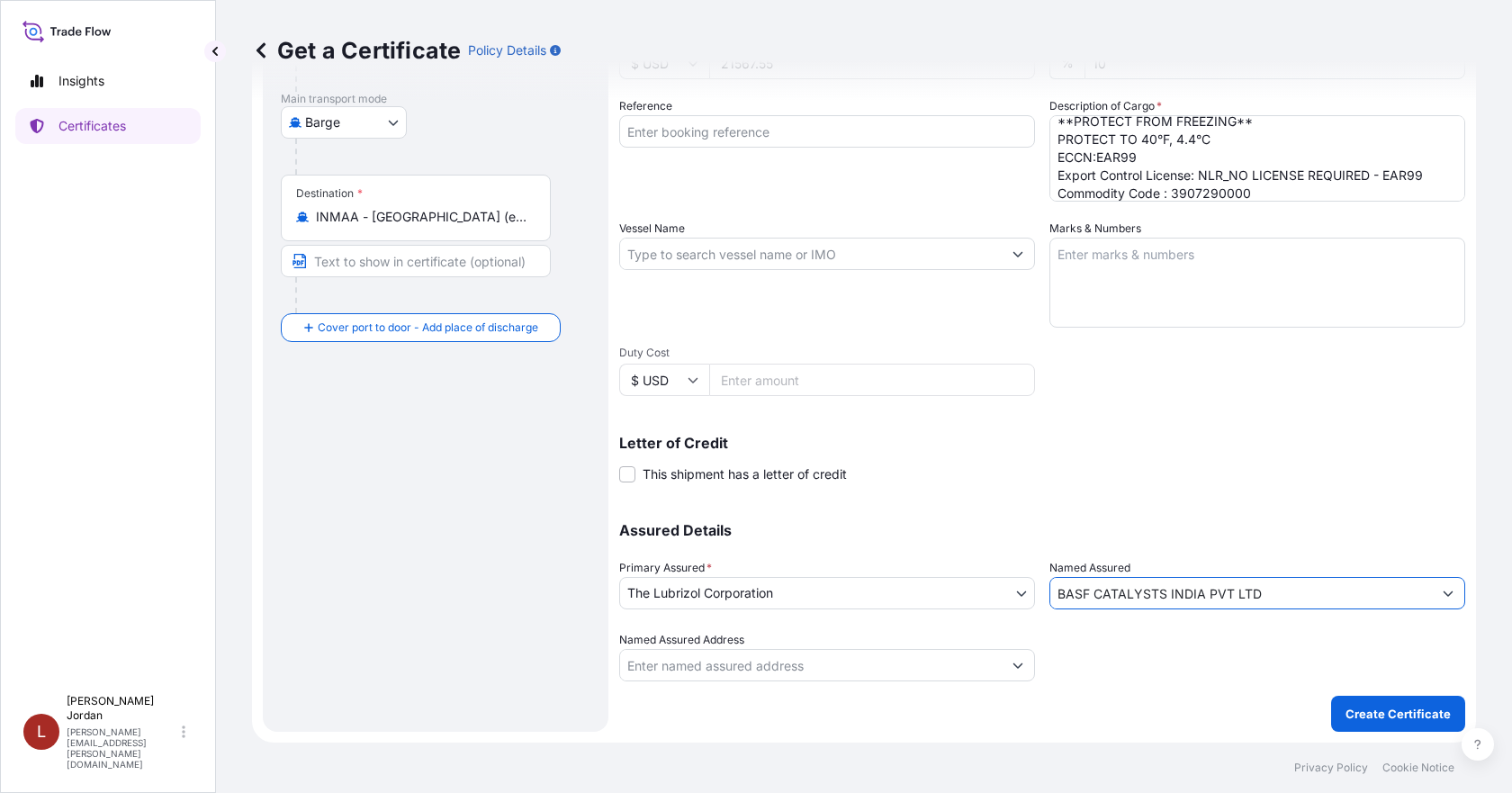
type input "BASF CATALYSTS INDIA PVT LTD"
click at [1164, 666] on div at bounding box center [1257, 656] width 416 height 51
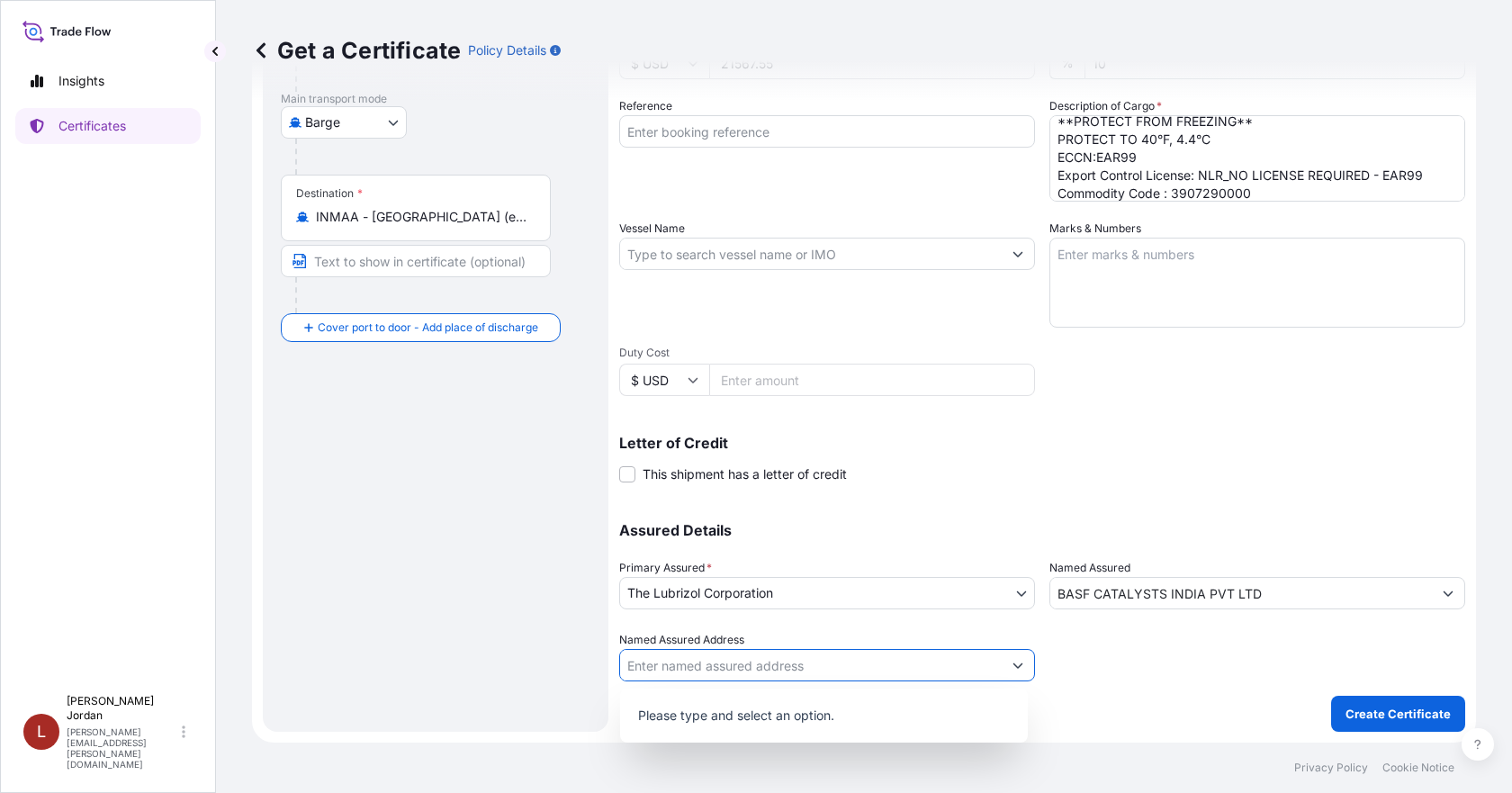
click at [1002, 664] on button "Show suggestions" at bounding box center [1019, 665] width 32 height 32
click at [1115, 657] on div at bounding box center [1257, 656] width 416 height 51
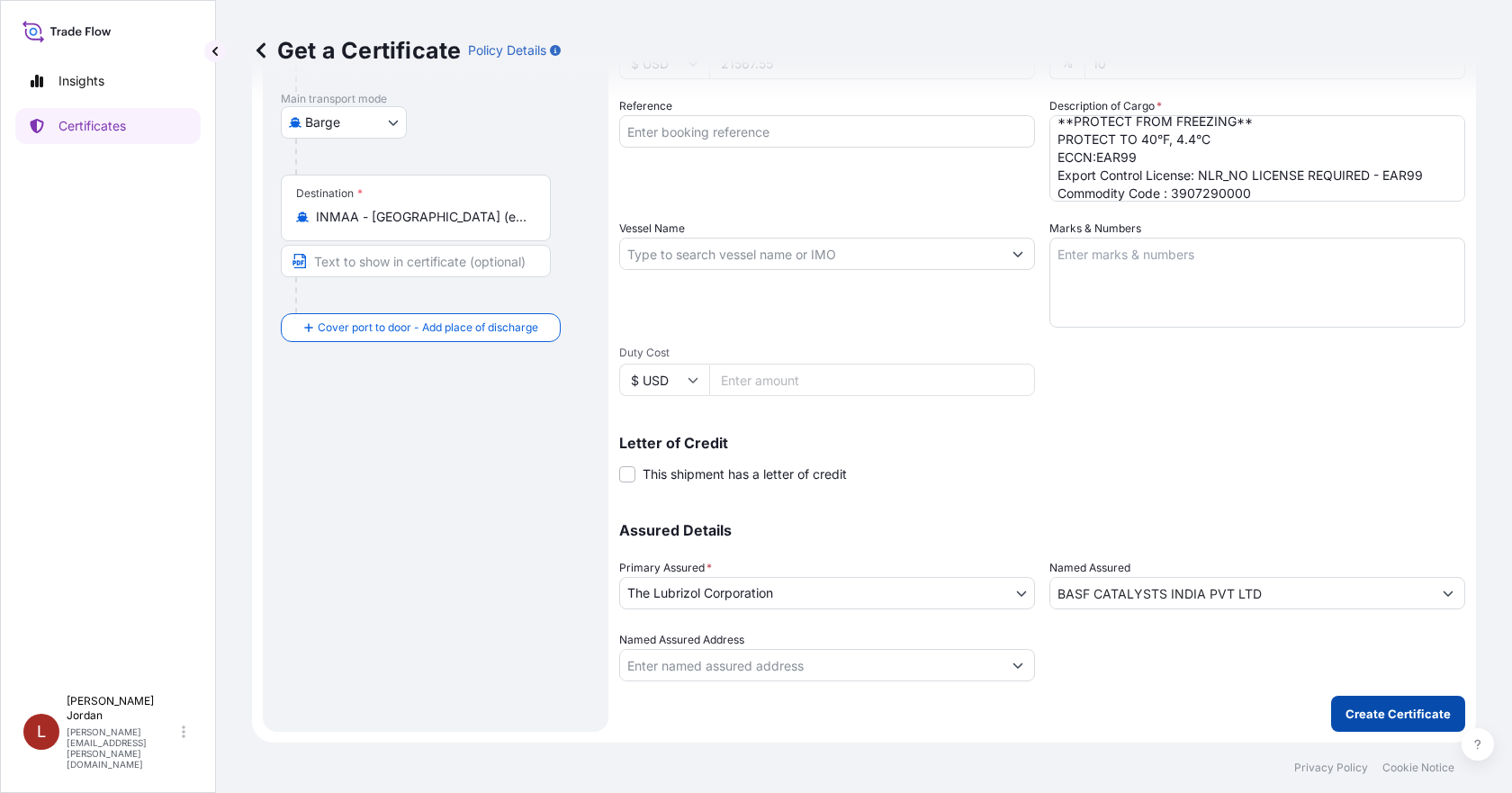
click at [1341, 703] on button "Create Certificate" at bounding box center [1398, 714] width 134 height 36
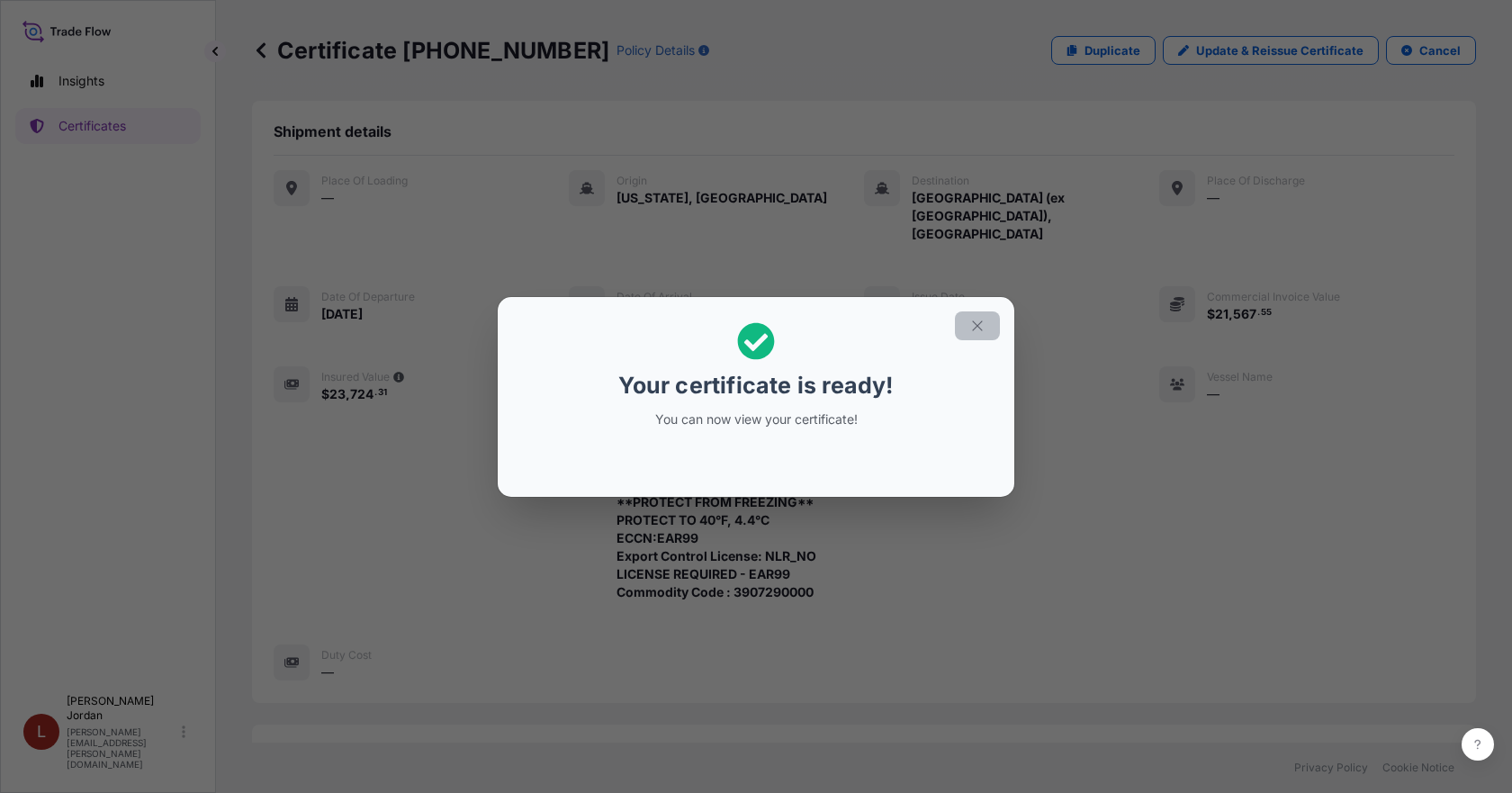
click at [975, 330] on icon "button" at bounding box center [978, 326] width 16 height 16
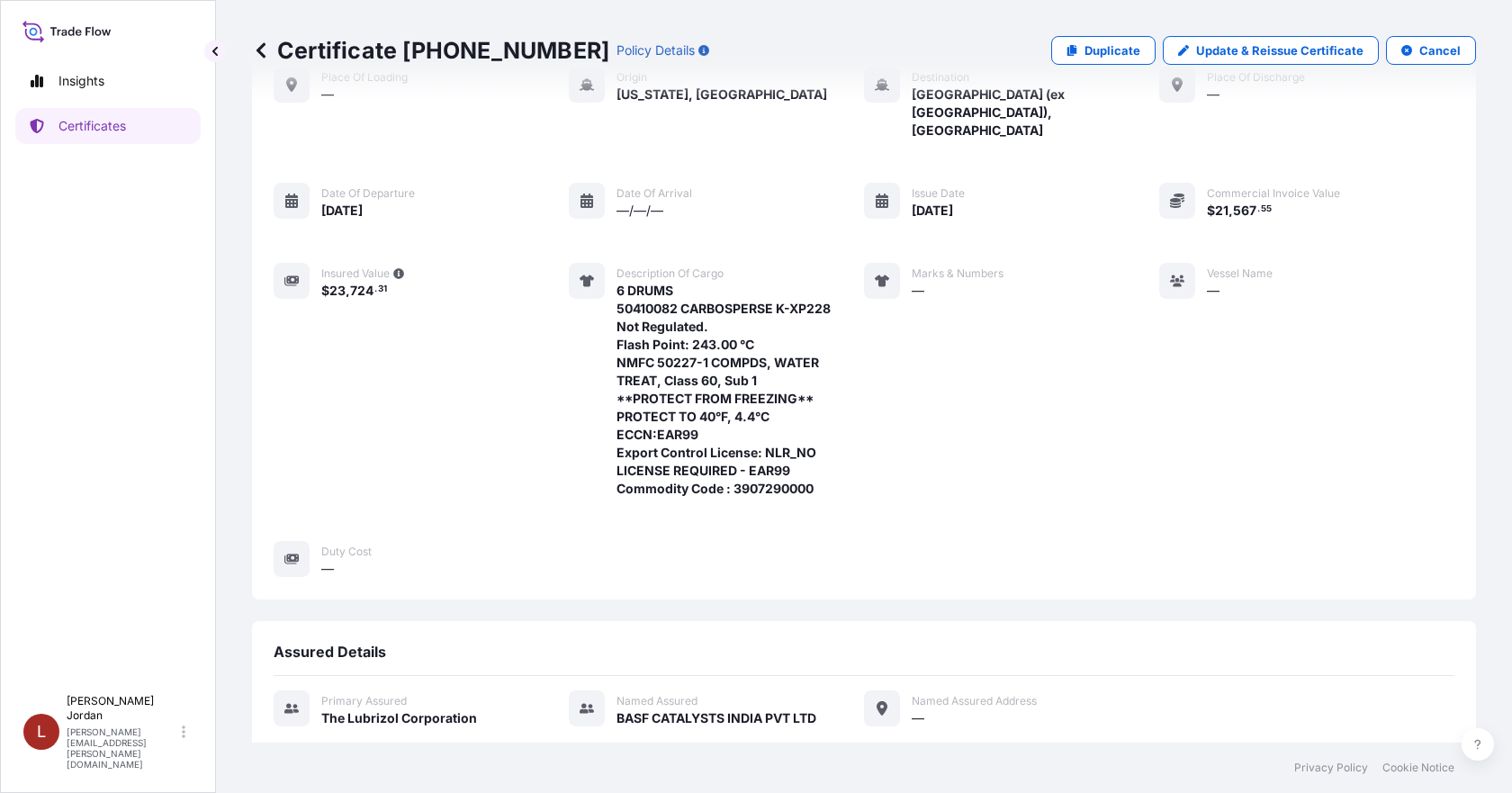
scroll to position [430, 0]
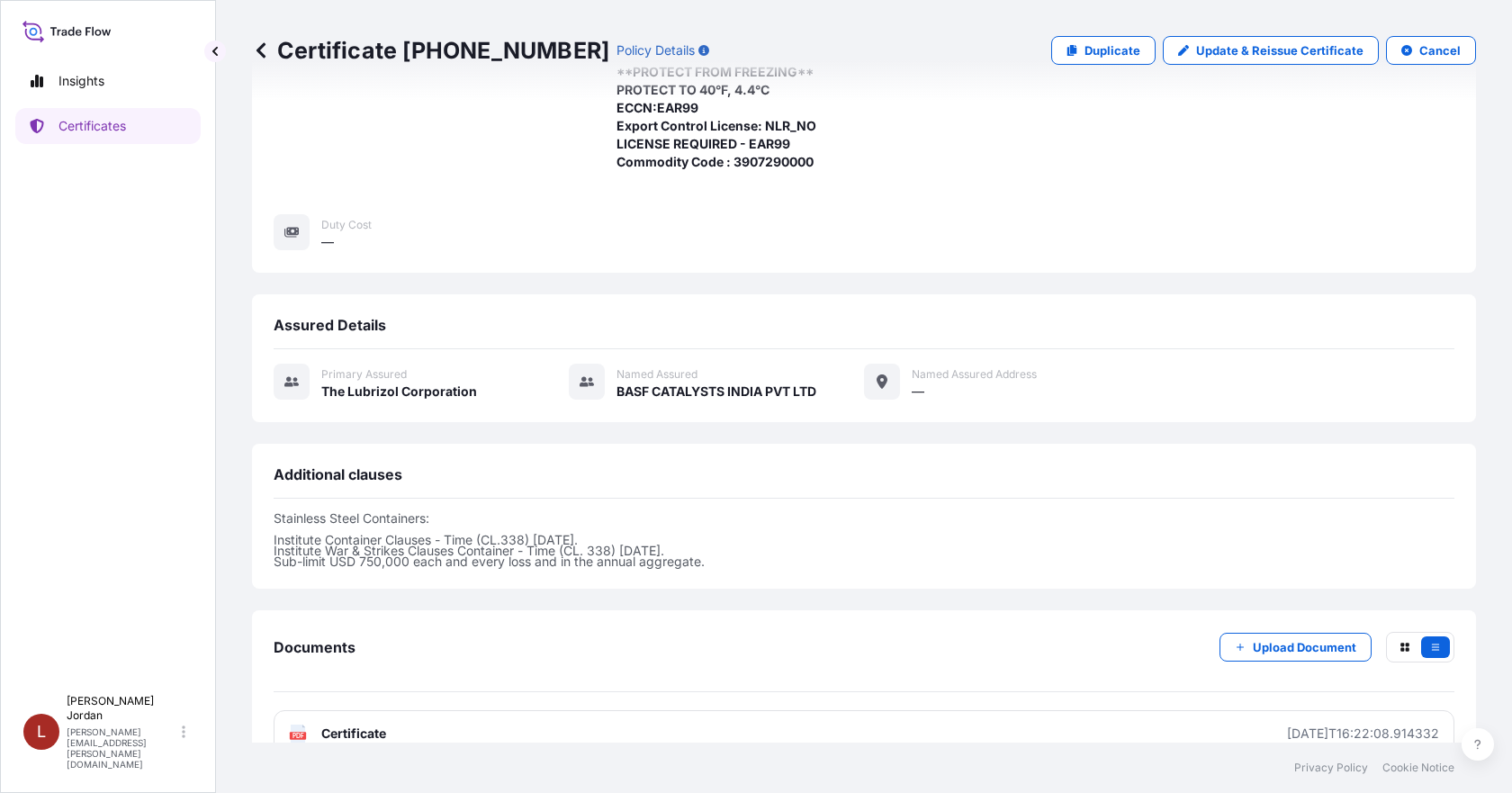
click at [1057, 724] on div "Documents Upload Document PDF Certificate 2025-09-02T16:22:08.914332" at bounding box center [863, 694] width 1224 height 169
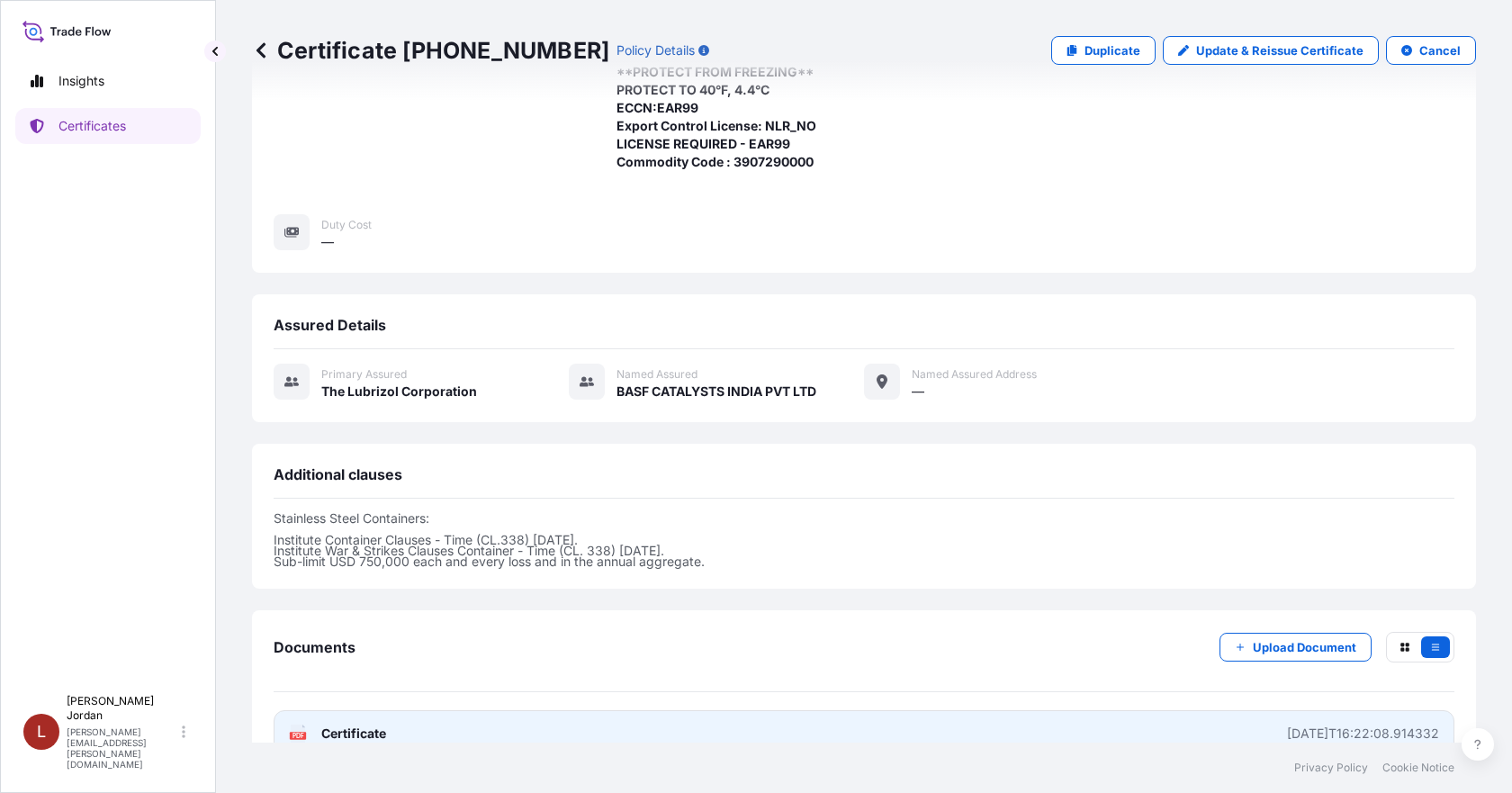
click at [1052, 710] on link "PDF Certificate 2025-09-02T16:22:08.914332" at bounding box center [863, 733] width 1181 height 47
